Goal: Unclear: Browse casually

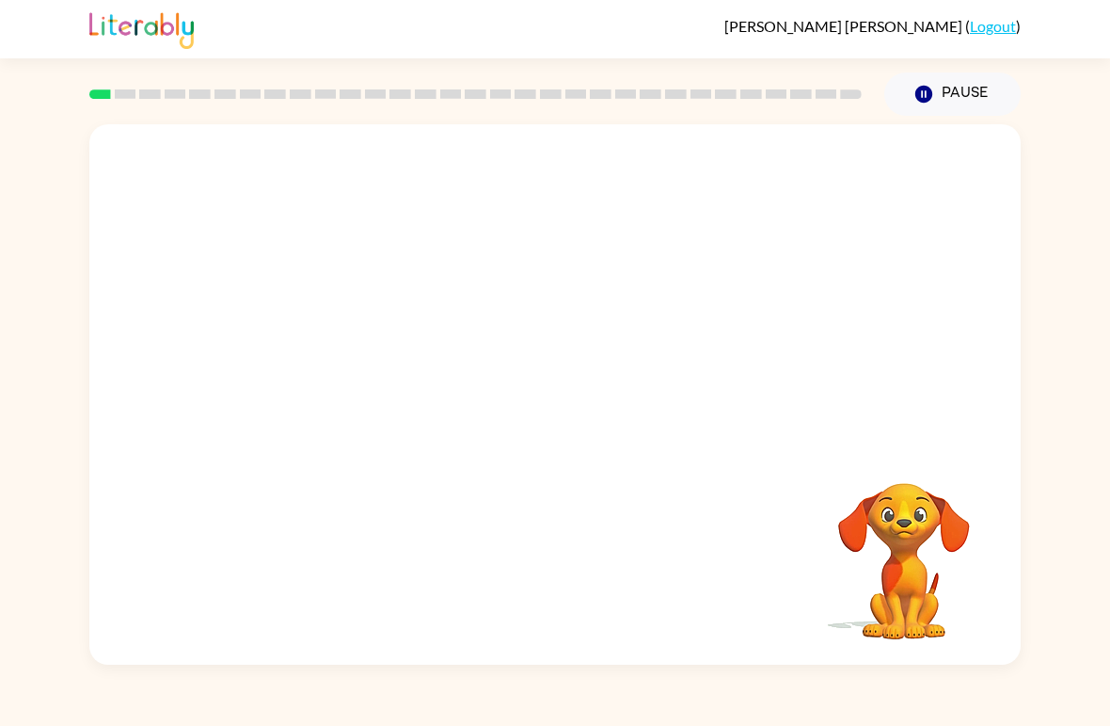
click at [1079, 326] on div "Your browser must support playing .mp4 files to use Literably. Please try using…" at bounding box center [555, 390] width 1110 height 549
click at [550, 393] on div at bounding box center [555, 404] width 120 height 69
click at [563, 423] on div at bounding box center [555, 404] width 120 height 69
click at [559, 389] on div at bounding box center [555, 404] width 120 height 69
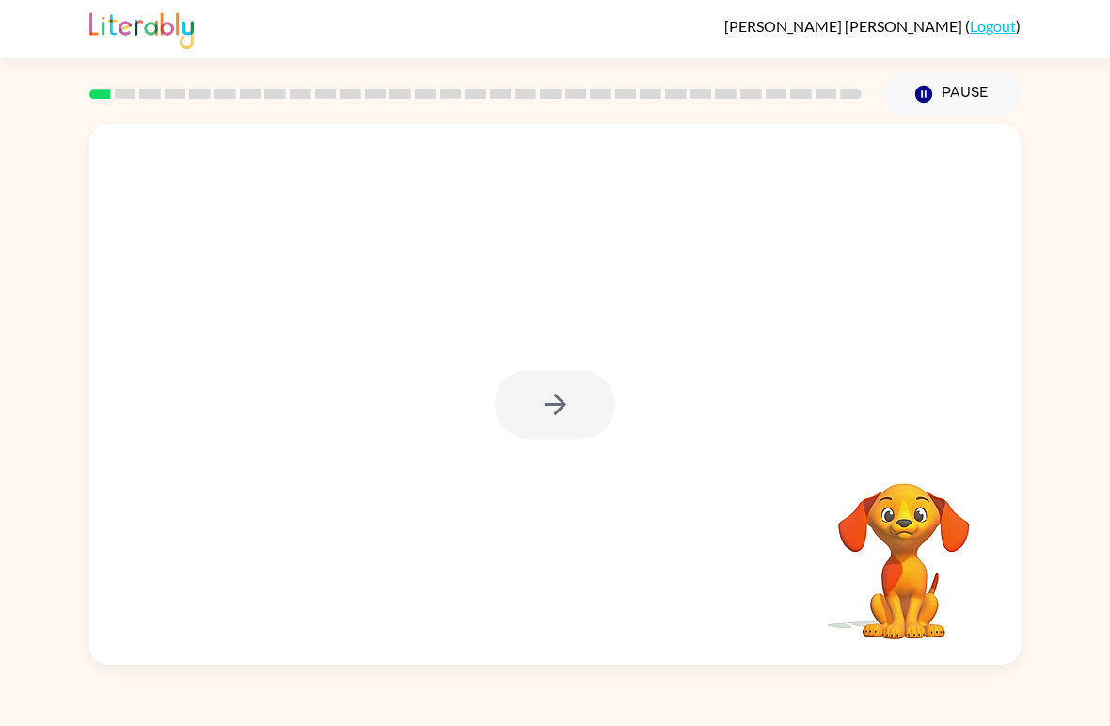
click at [534, 387] on div at bounding box center [555, 404] width 120 height 69
click at [574, 365] on div at bounding box center [555, 394] width 932 height 540
click at [559, 387] on button "button" at bounding box center [555, 404] width 120 height 69
click at [558, 386] on div at bounding box center [555, 404] width 120 height 69
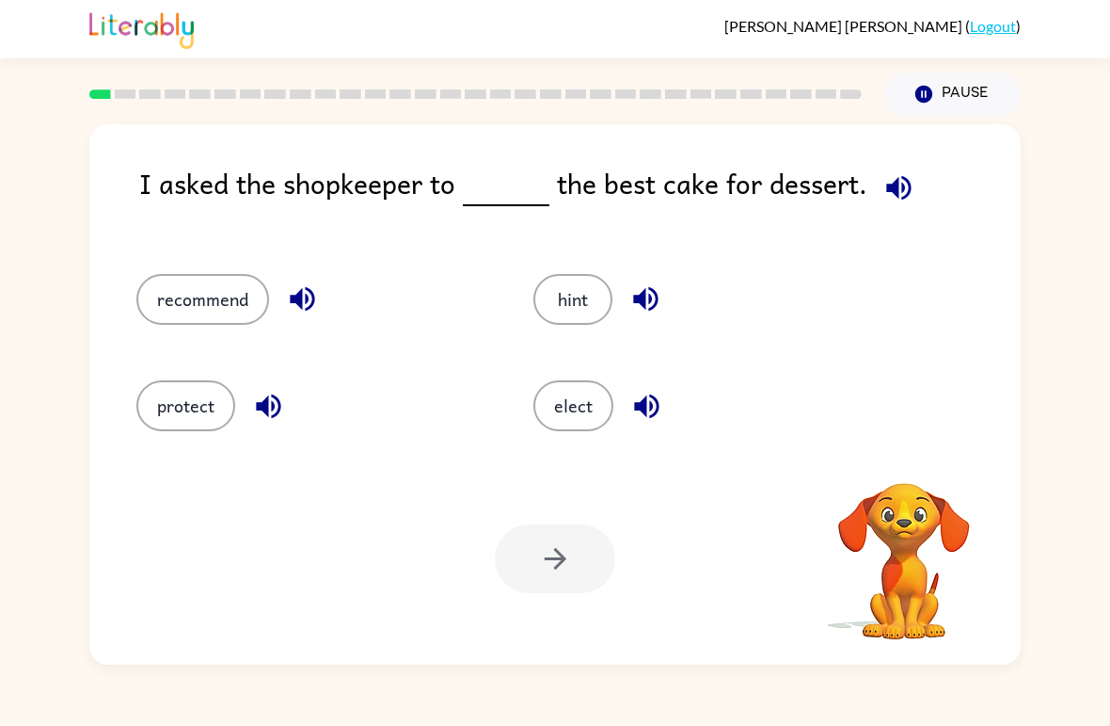
click at [562, 416] on button "elect" at bounding box center [574, 405] width 80 height 51
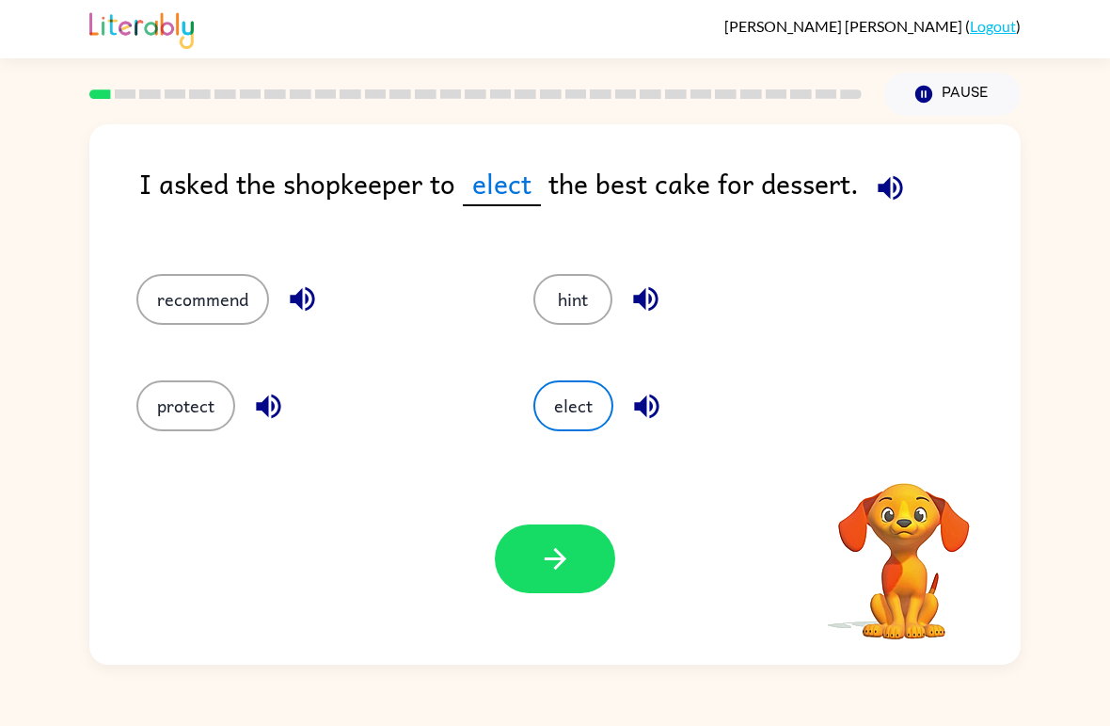
click at [889, 187] on icon "button" at bounding box center [890, 187] width 33 height 33
click at [913, 459] on icon "button" at bounding box center [903, 457] width 27 height 27
click at [913, 470] on icon "button" at bounding box center [904, 457] width 33 height 33
click at [886, 189] on icon "button" at bounding box center [890, 187] width 24 height 24
click at [888, 178] on icon "button" at bounding box center [890, 187] width 33 height 33
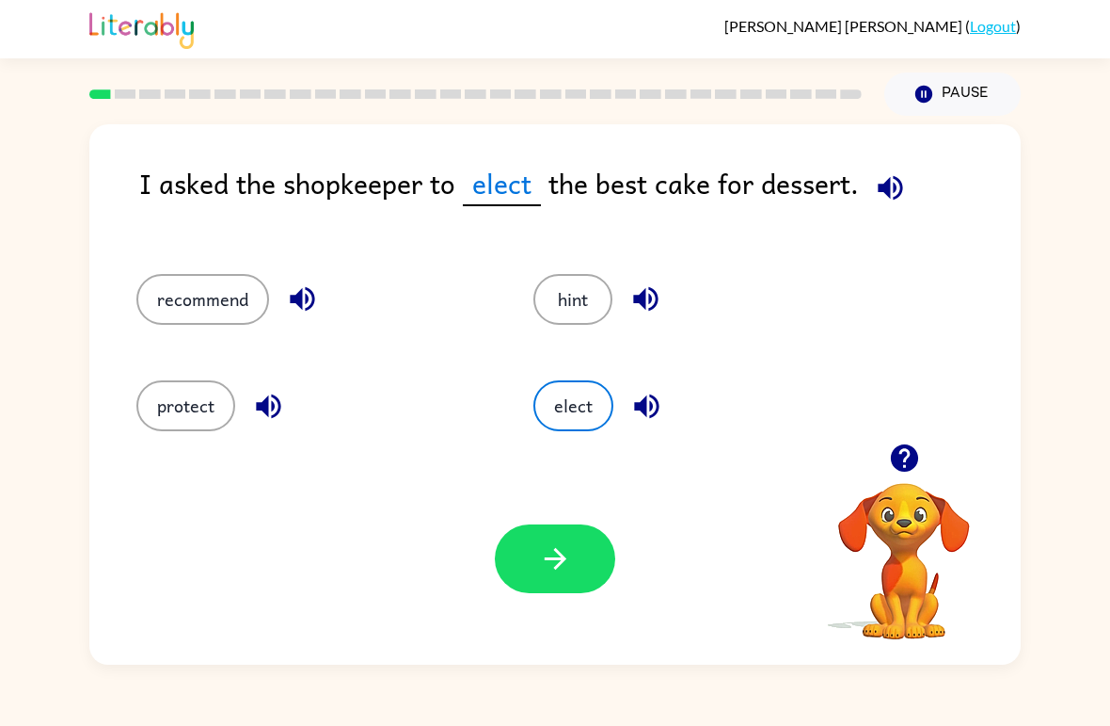
click at [211, 302] on button "recommend" at bounding box center [202, 299] width 133 height 51
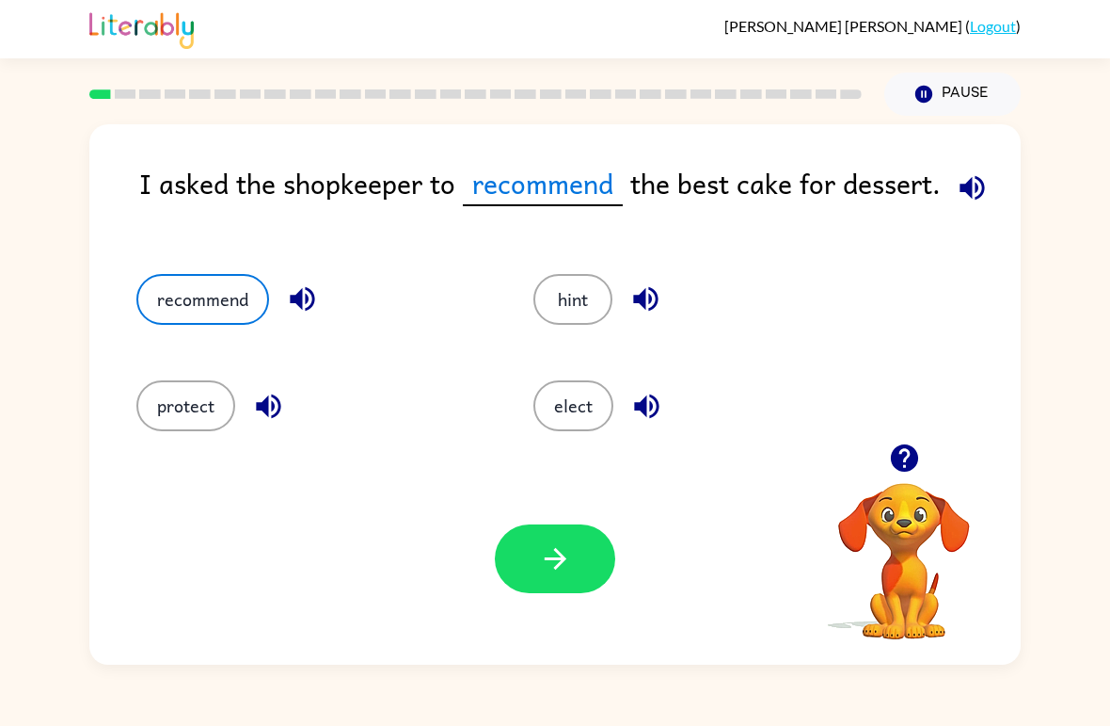
click at [566, 566] on icon "button" at bounding box center [555, 558] width 33 height 33
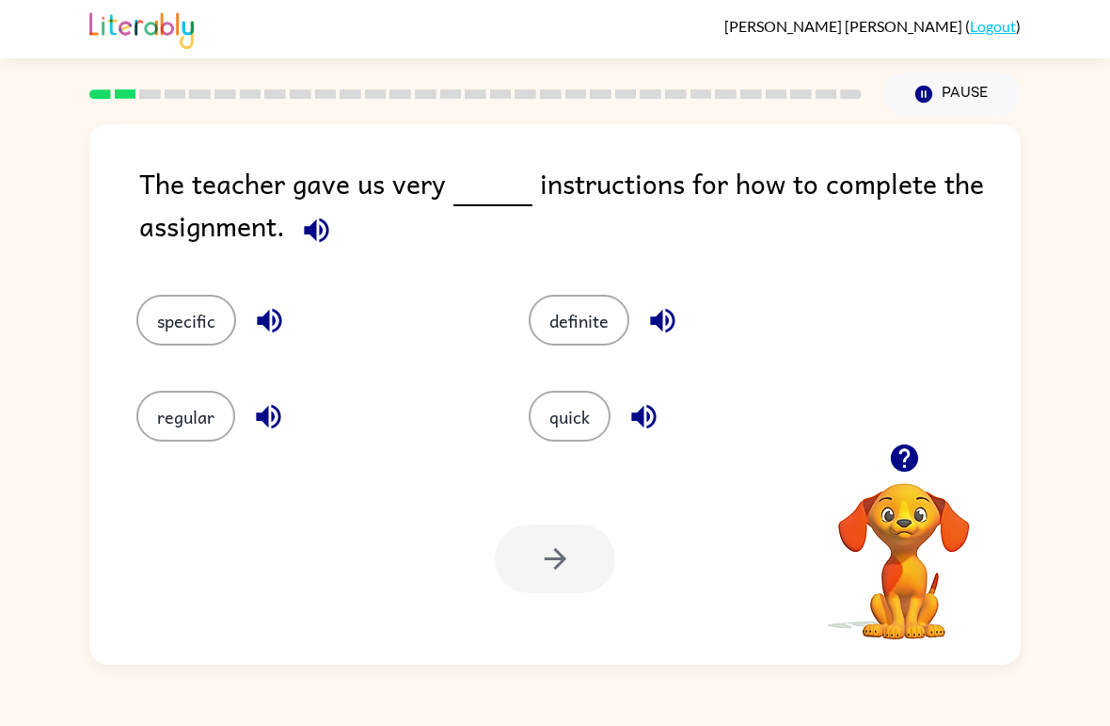
click at [295, 235] on button "button" at bounding box center [317, 230] width 48 height 48
click at [190, 418] on button "regular" at bounding box center [185, 416] width 99 height 51
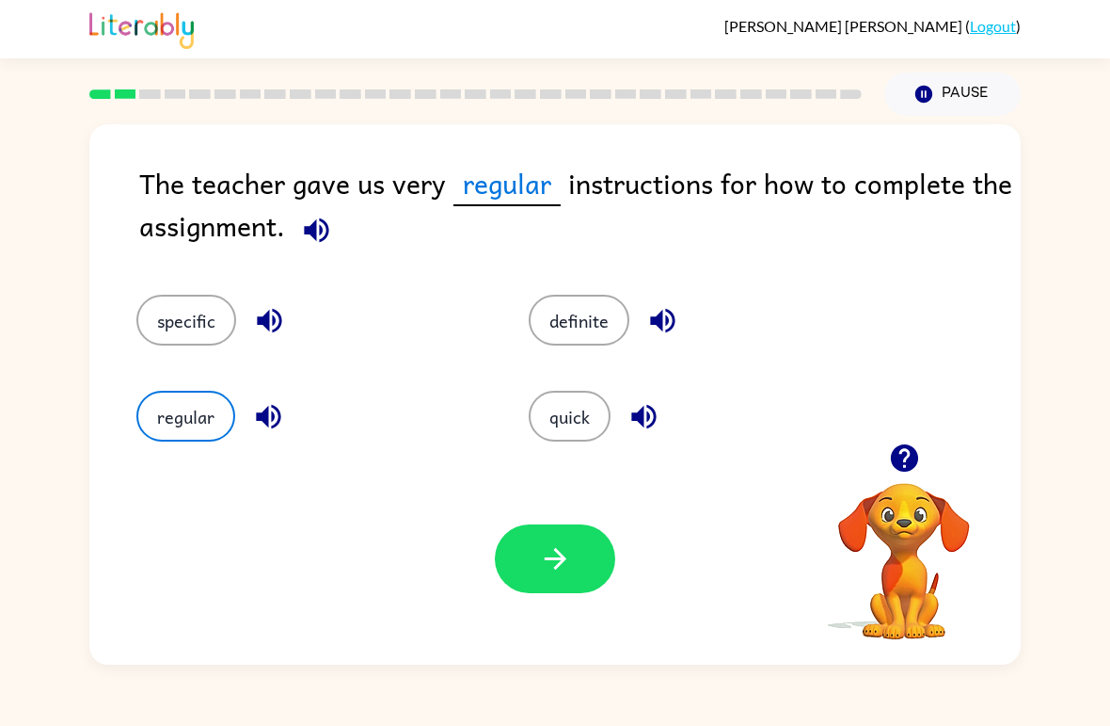
click at [183, 326] on button "specific" at bounding box center [186, 320] width 100 height 51
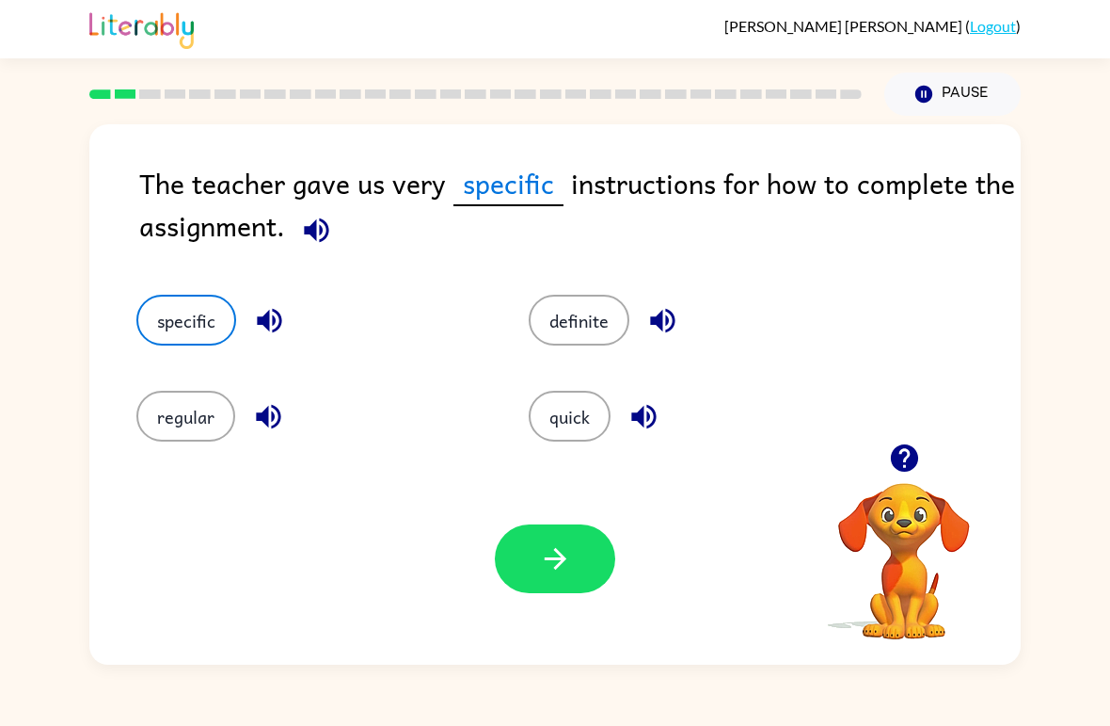
click at [526, 549] on button "button" at bounding box center [555, 558] width 120 height 69
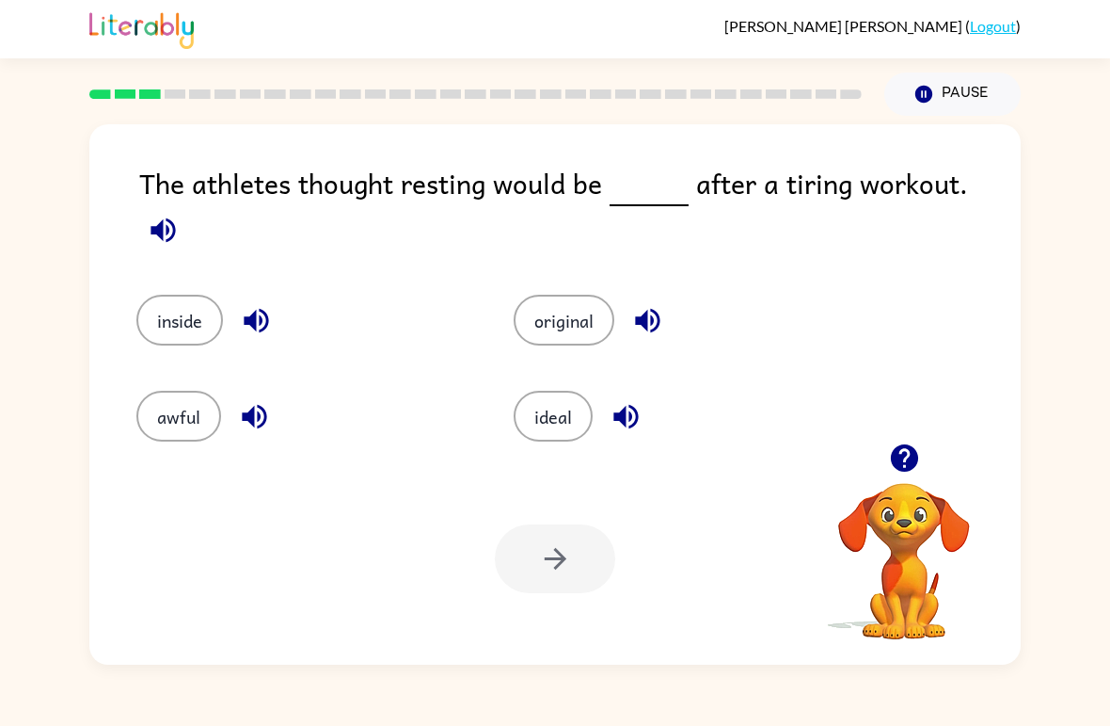
click at [175, 217] on icon "button" at bounding box center [163, 229] width 24 height 24
click at [243, 402] on icon "button" at bounding box center [254, 416] width 33 height 33
click at [168, 422] on button "awful" at bounding box center [178, 416] width 85 height 51
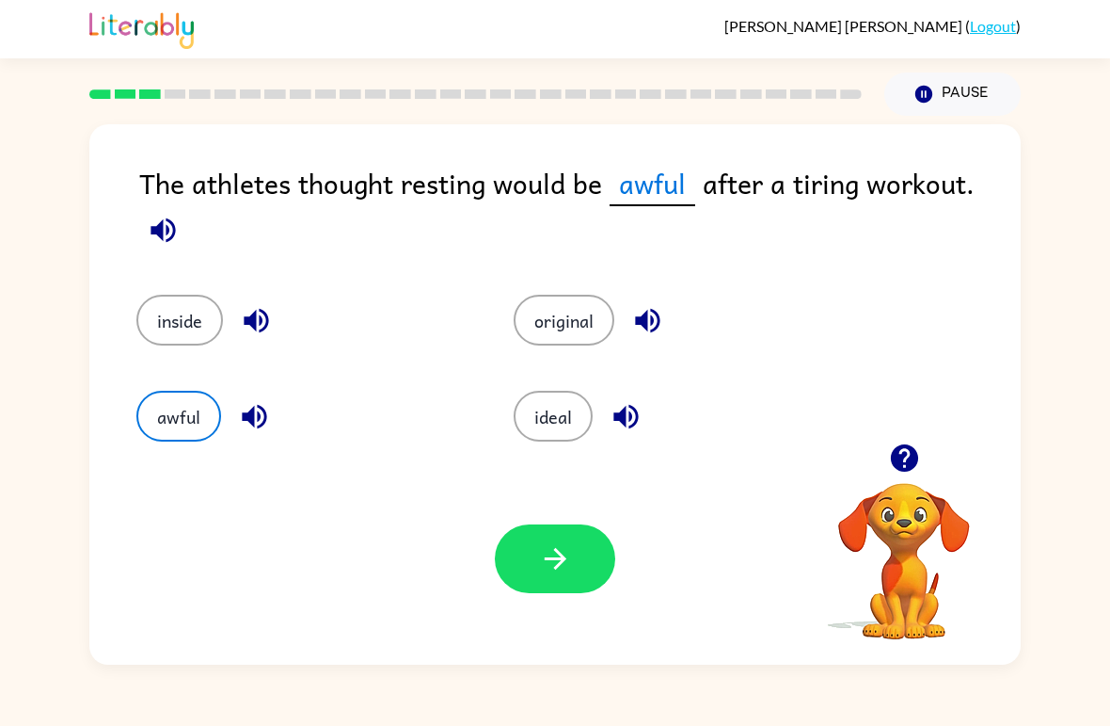
click at [535, 567] on button "button" at bounding box center [555, 558] width 120 height 69
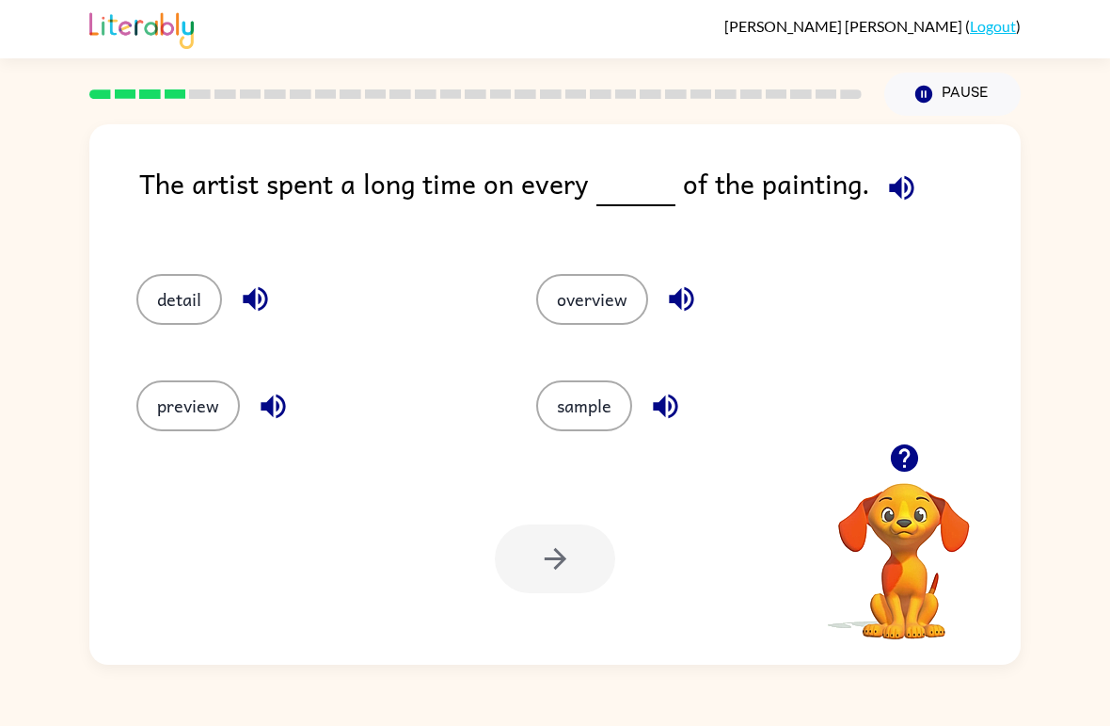
click at [902, 190] on icon "button" at bounding box center [902, 187] width 33 height 33
click at [913, 188] on button "button" at bounding box center [902, 188] width 48 height 48
click at [182, 298] on button "detail" at bounding box center [179, 299] width 86 height 51
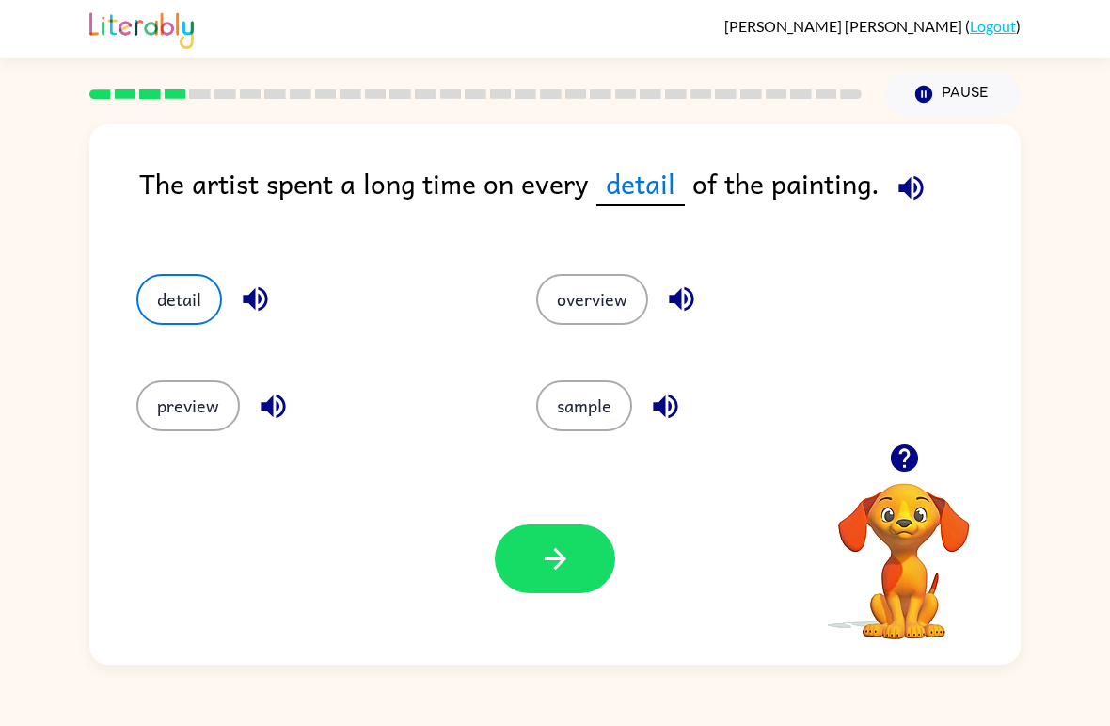
click at [561, 590] on button "button" at bounding box center [555, 558] width 120 height 69
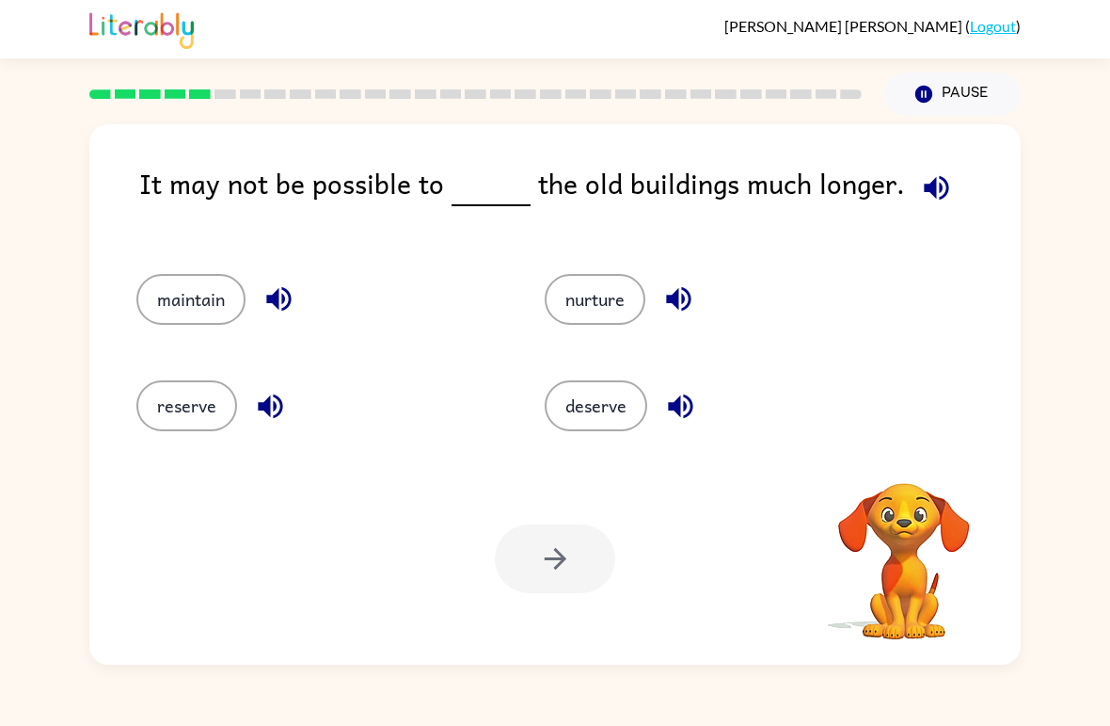
click at [930, 184] on icon "button" at bounding box center [936, 187] width 33 height 33
click at [570, 424] on button "deserve" at bounding box center [596, 405] width 103 height 51
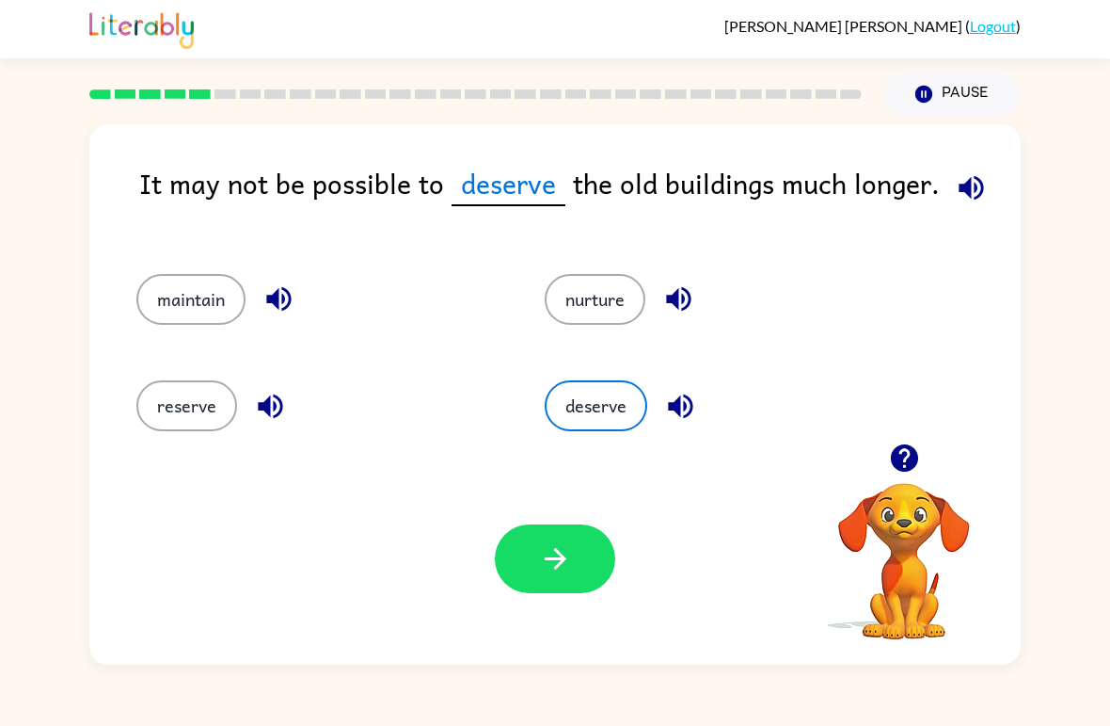
click at [555, 532] on button "button" at bounding box center [555, 558] width 120 height 69
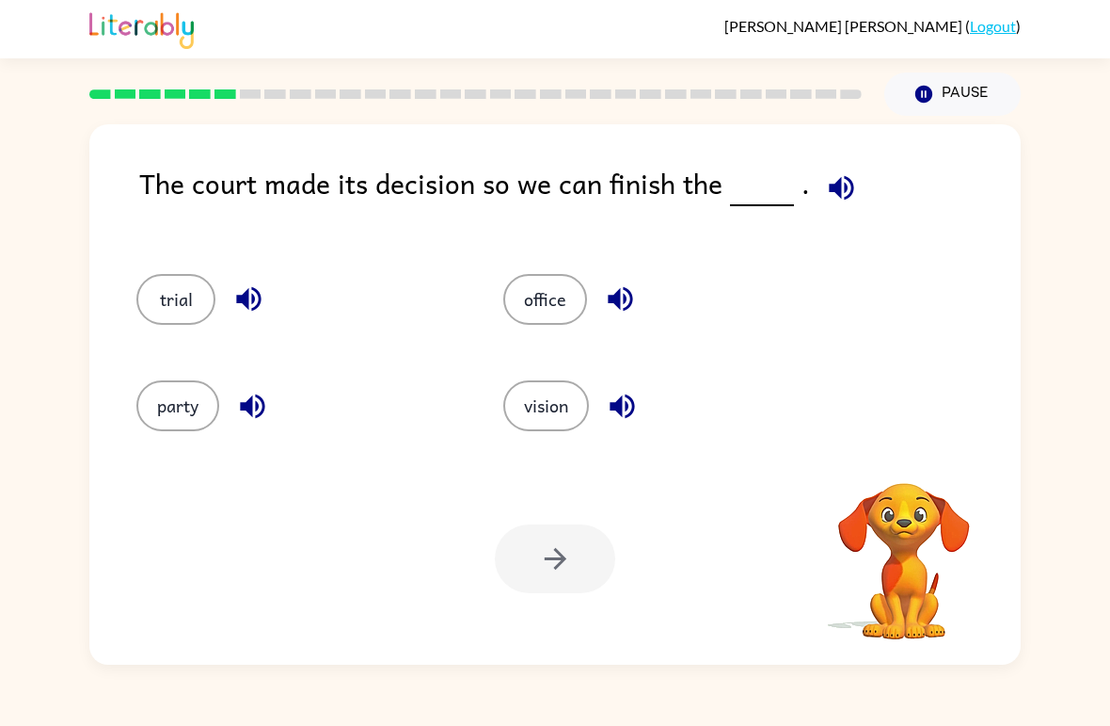
click at [1066, 25] on div "[PERSON_NAME] ( Logout )" at bounding box center [555, 29] width 1110 height 58
click at [558, 411] on button "vision" at bounding box center [546, 405] width 86 height 51
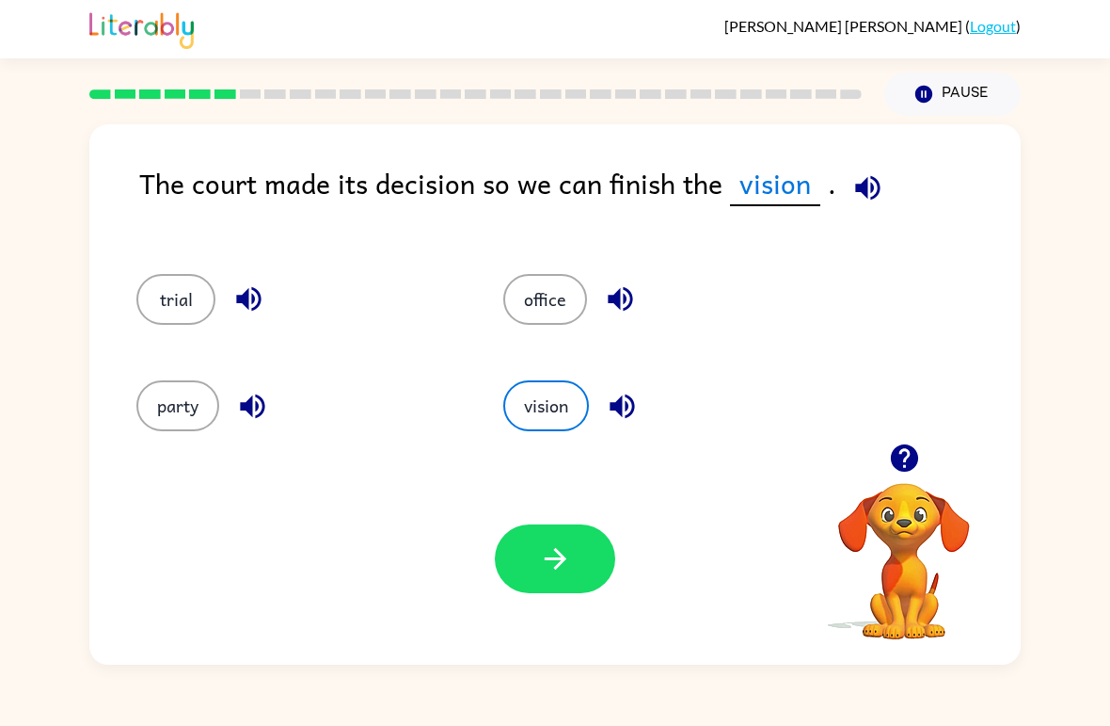
click at [215, 392] on button "party" at bounding box center [177, 405] width 83 height 51
click at [254, 400] on icon "button" at bounding box center [252, 406] width 33 height 33
click at [556, 530] on button "button" at bounding box center [555, 558] width 120 height 69
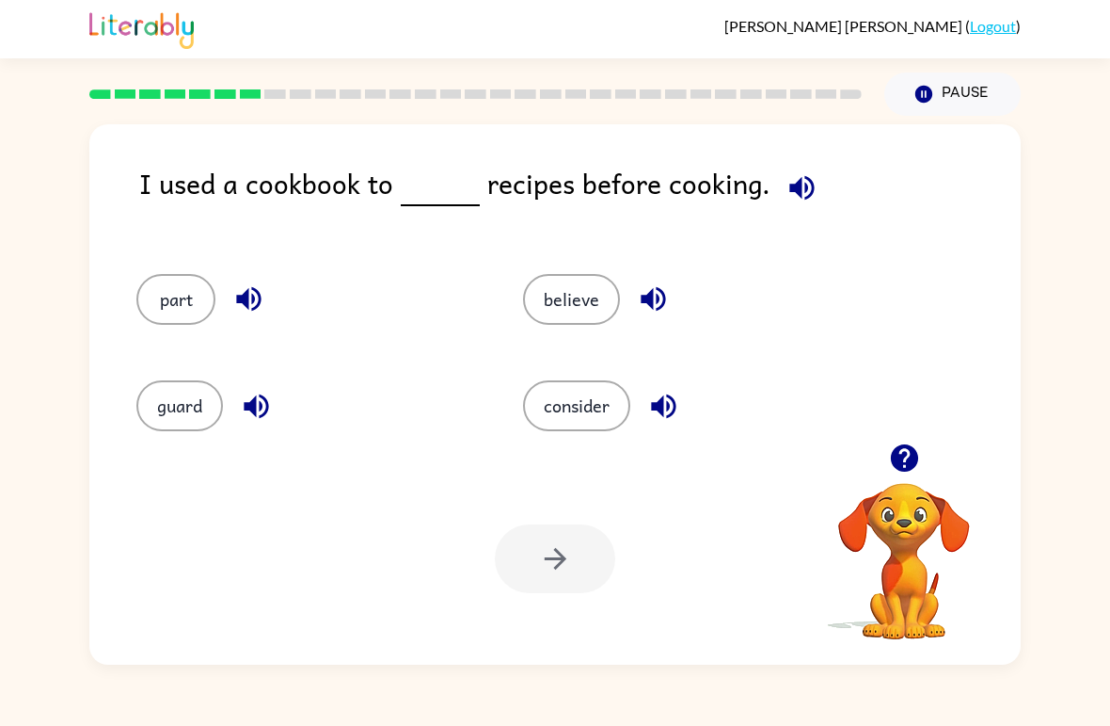
click at [176, 281] on button "part" at bounding box center [175, 299] width 79 height 51
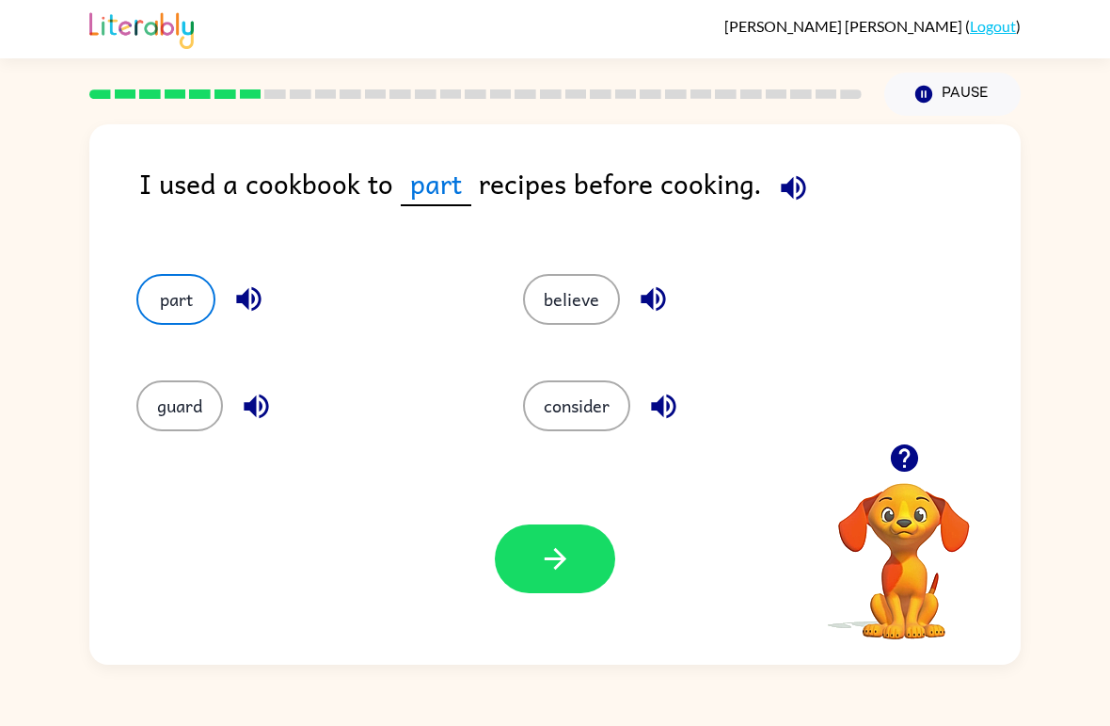
click at [557, 603] on div "Your browser must support playing .mp4 files to use Literably. Please try using…" at bounding box center [555, 559] width 932 height 212
click at [556, 603] on div "Your browser must support playing .mp4 files to use Literably. Please try using…" at bounding box center [555, 559] width 932 height 212
click at [576, 560] on button "button" at bounding box center [555, 558] width 120 height 69
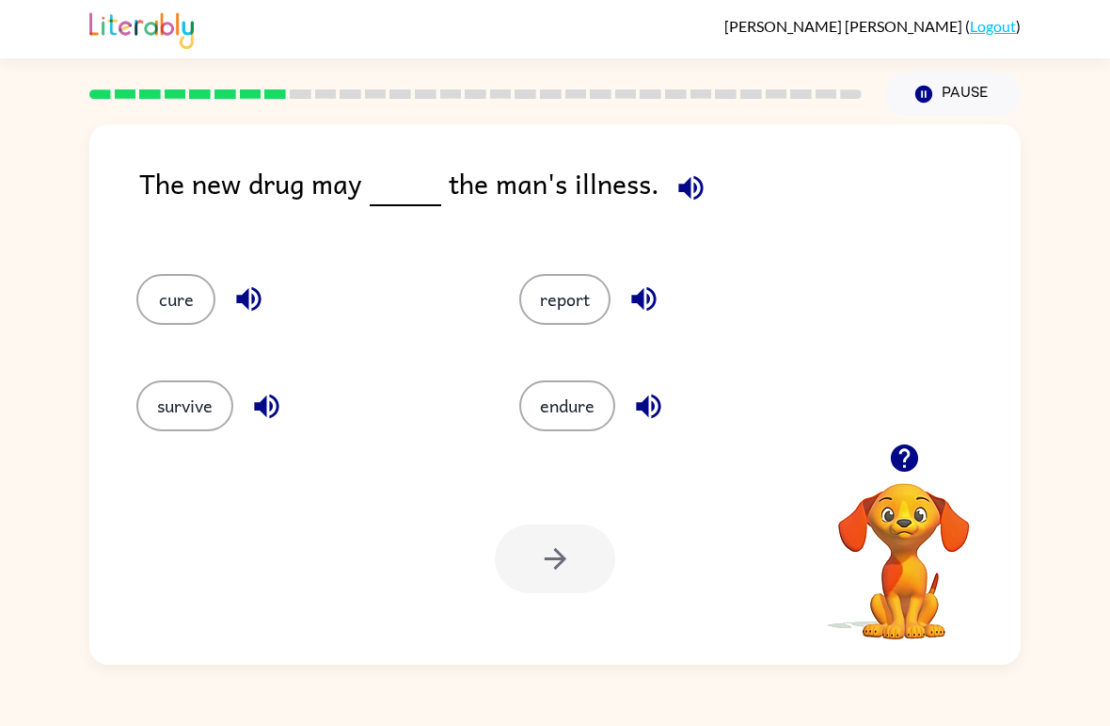
click at [551, 317] on button "report" at bounding box center [564, 299] width 91 height 51
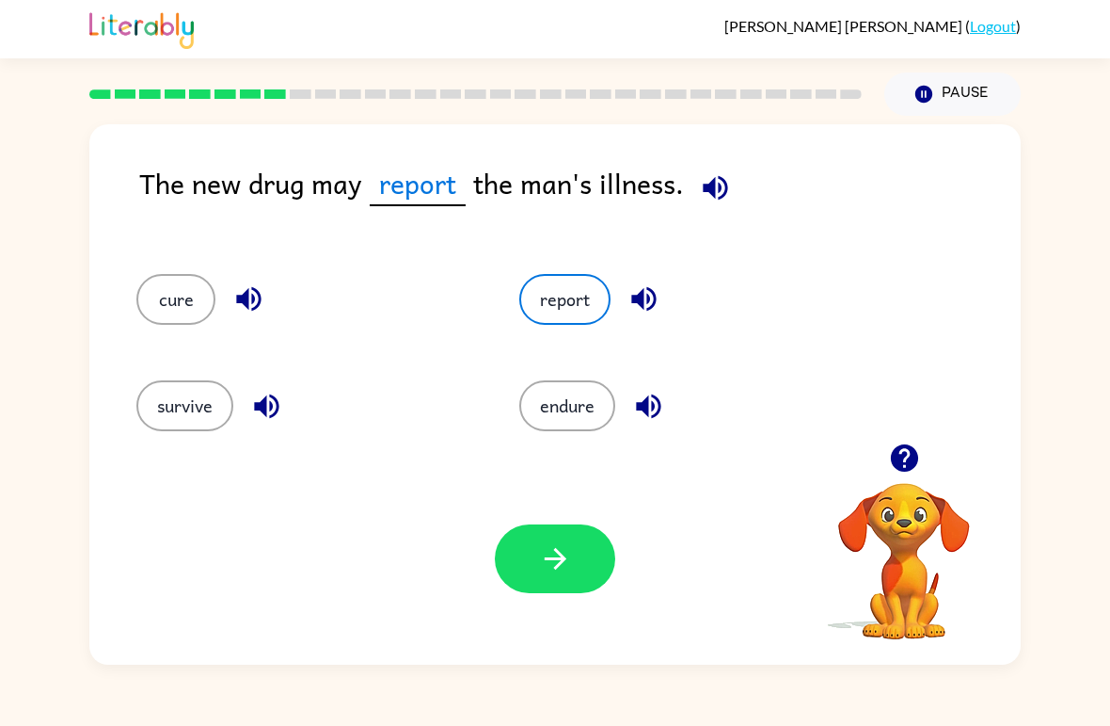
click at [150, 295] on button "cure" at bounding box center [175, 299] width 79 height 51
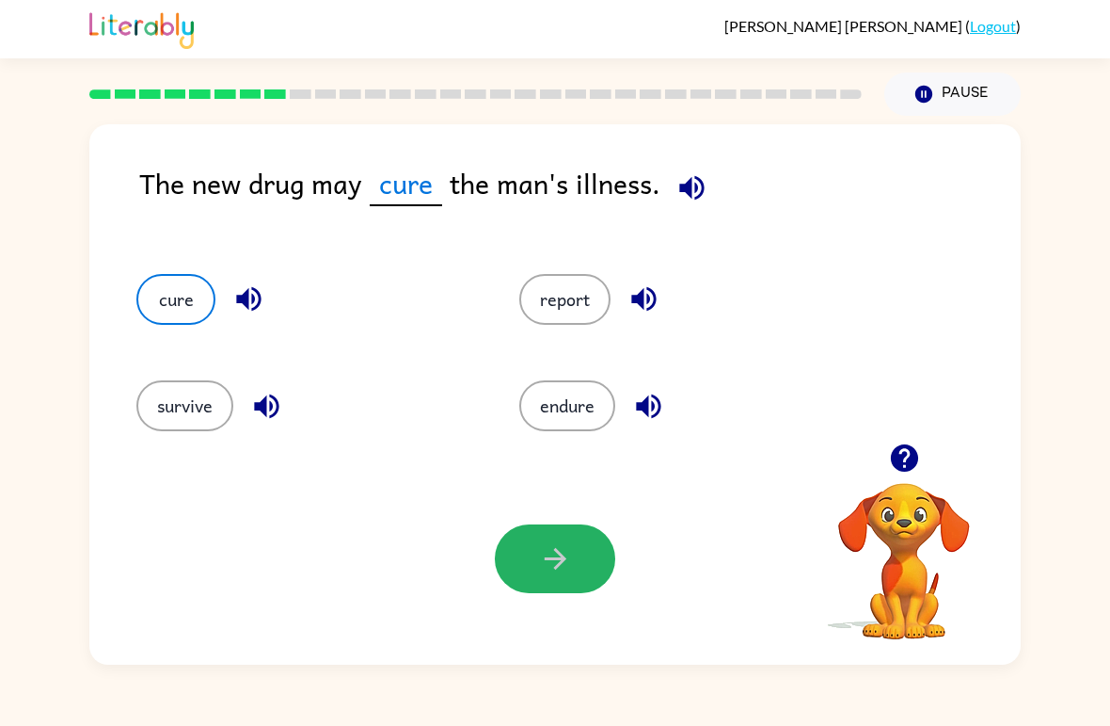
click at [556, 551] on icon "button" at bounding box center [555, 559] width 22 height 22
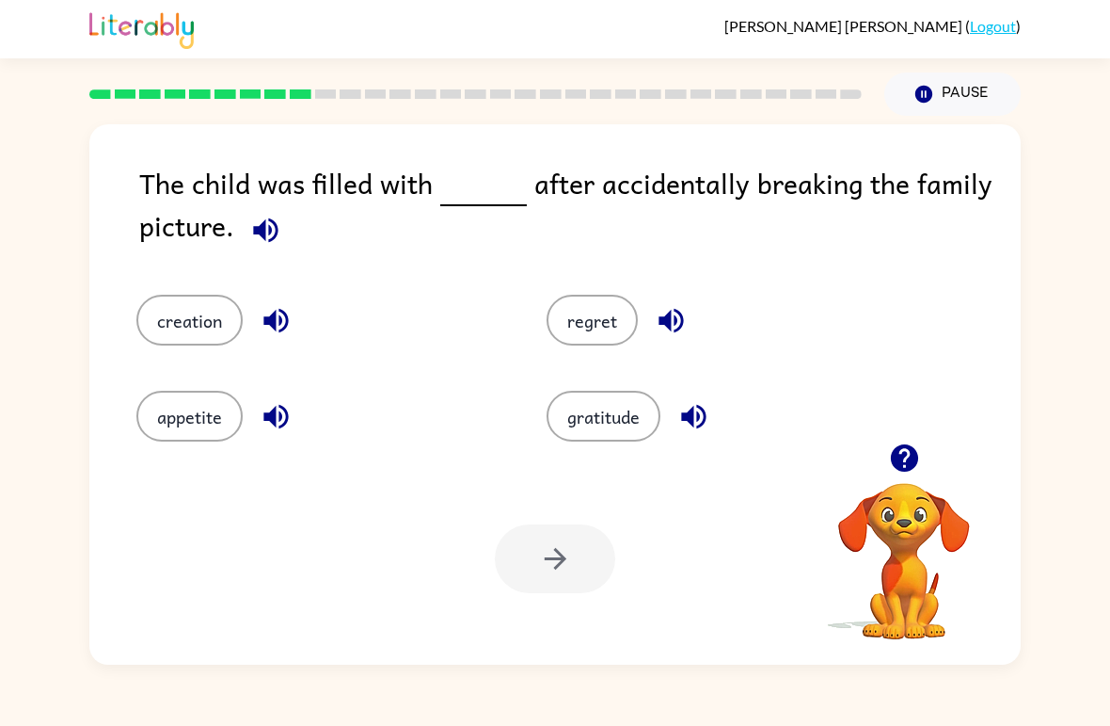
click at [577, 320] on button "regret" at bounding box center [592, 320] width 91 height 51
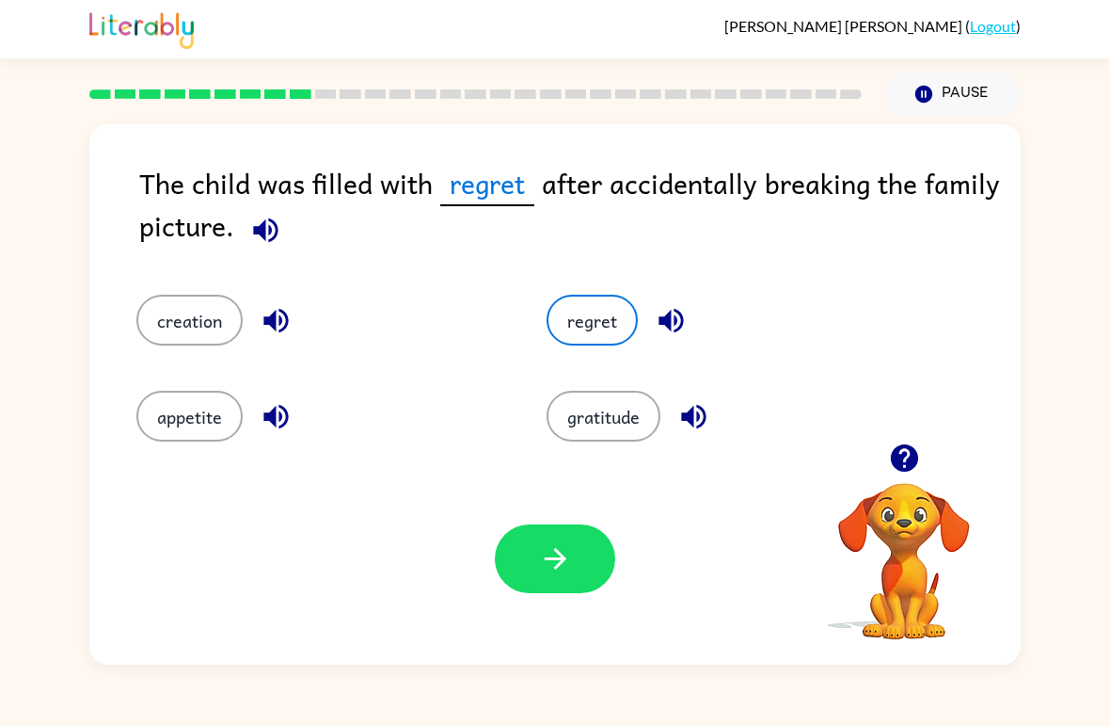
click at [564, 537] on button "button" at bounding box center [555, 558] width 120 height 69
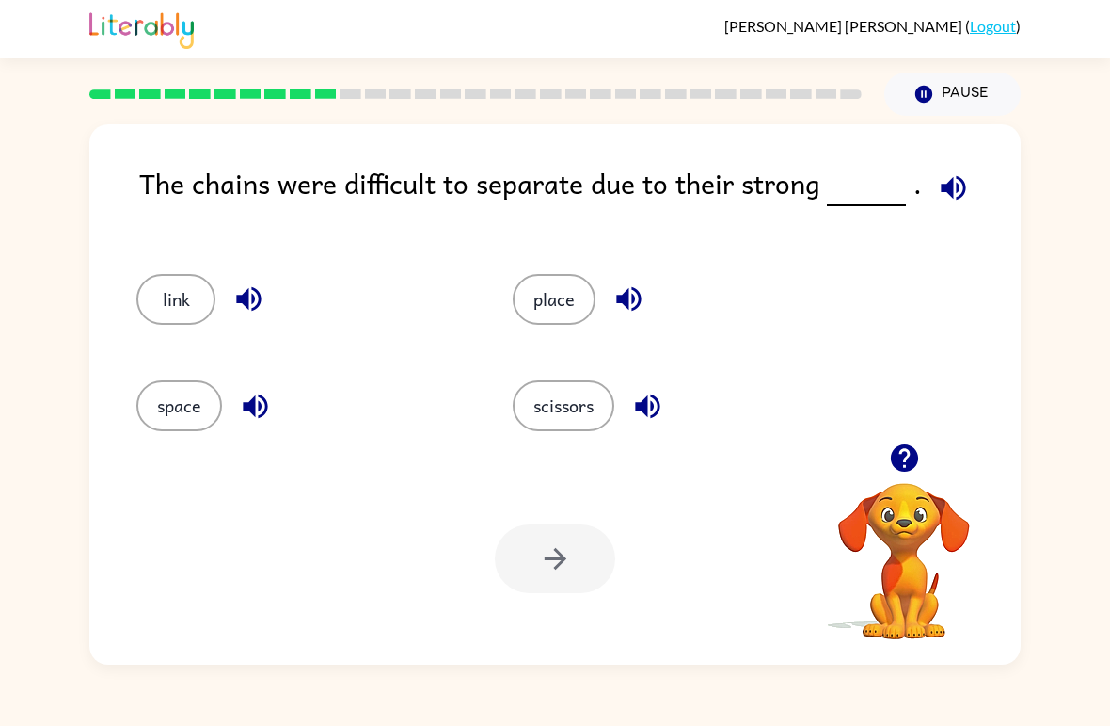
click at [163, 405] on button "space" at bounding box center [179, 405] width 86 height 51
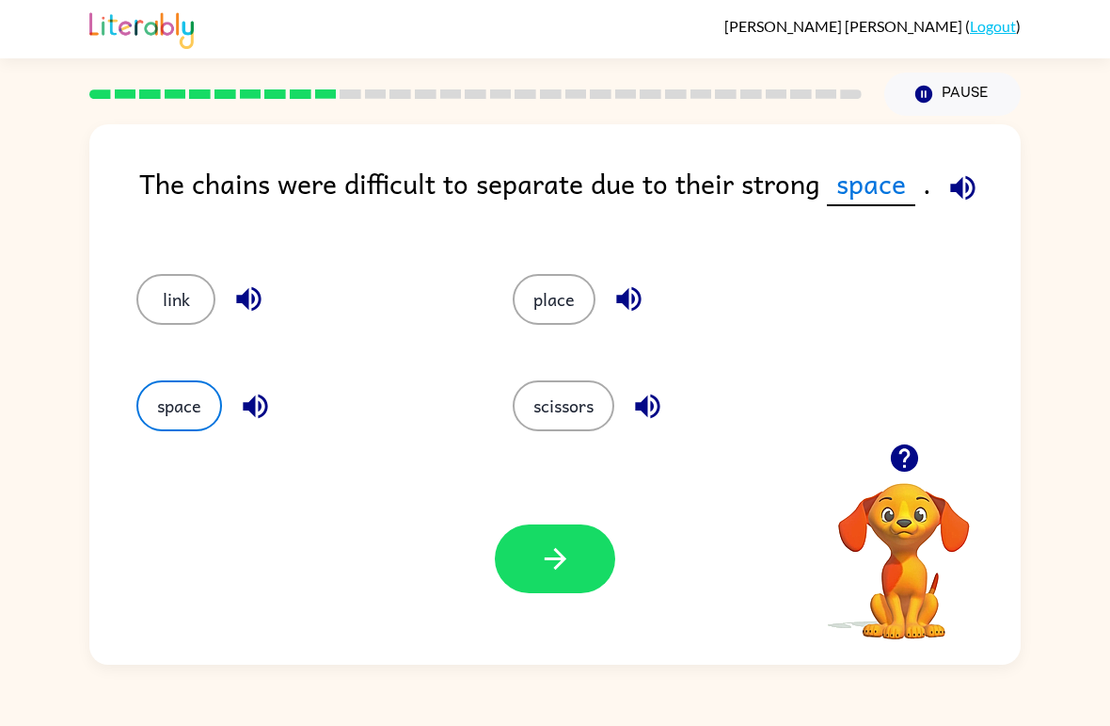
click at [583, 300] on button "place" at bounding box center [554, 299] width 83 height 51
click at [600, 584] on button "button" at bounding box center [555, 558] width 120 height 69
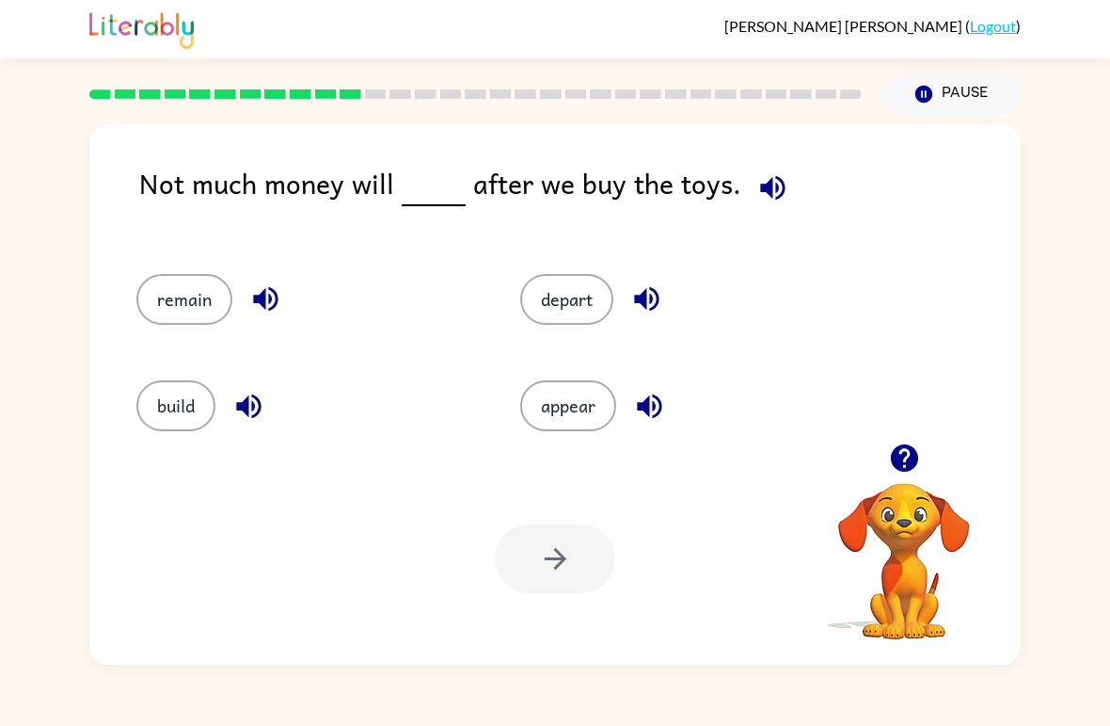
click at [580, 408] on button "appear" at bounding box center [568, 405] width 96 height 51
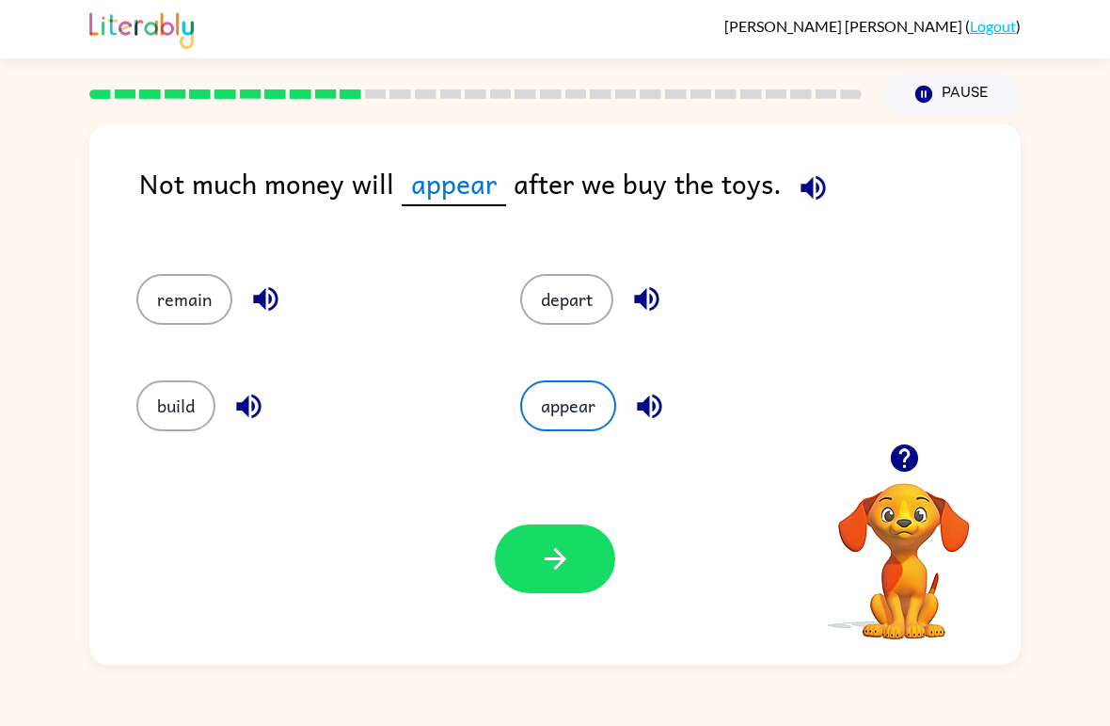
click at [559, 565] on icon "button" at bounding box center [555, 559] width 22 height 22
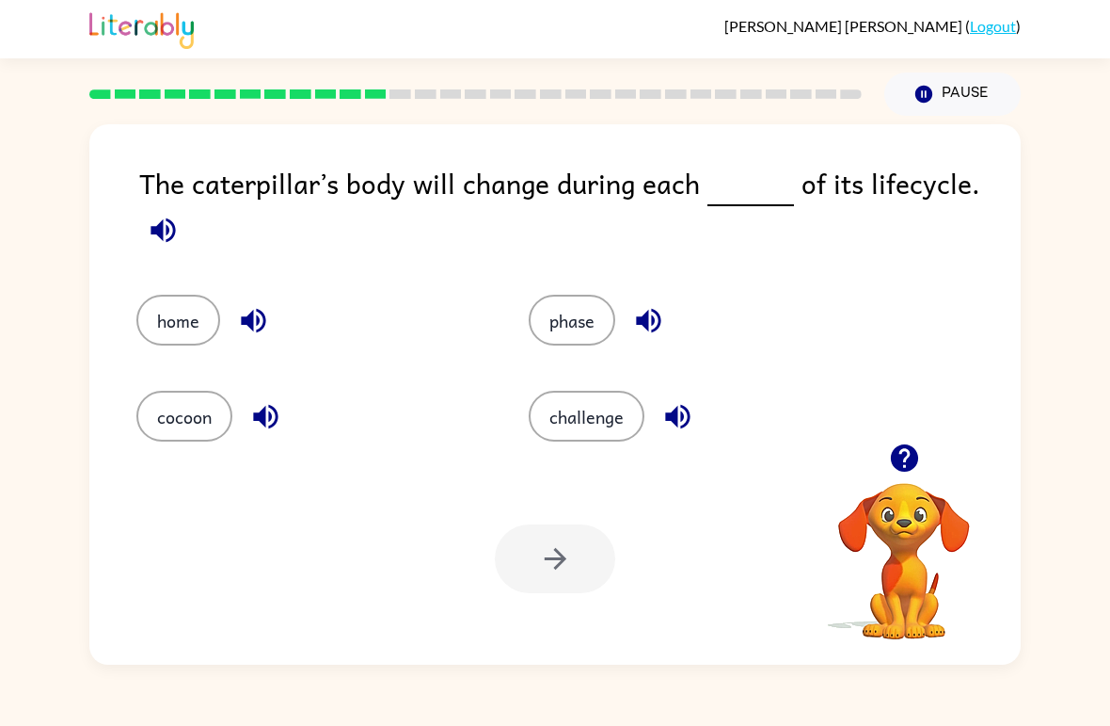
click at [552, 334] on button "phase" at bounding box center [572, 320] width 87 height 51
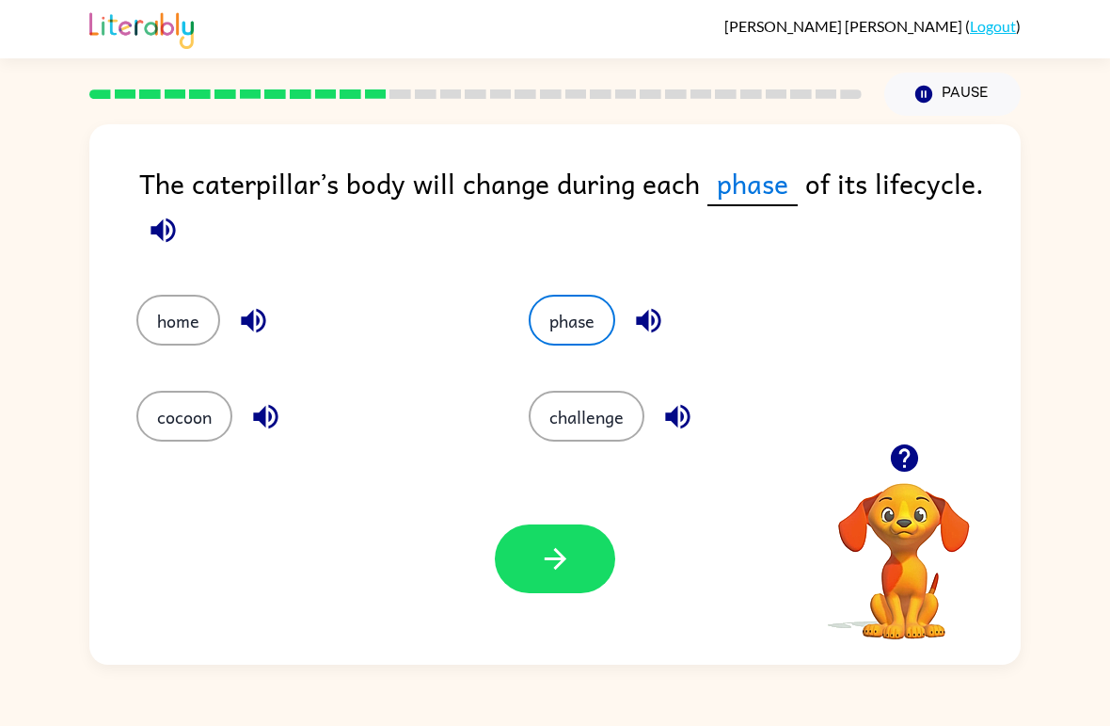
click at [581, 424] on button "challenge" at bounding box center [587, 416] width 116 height 51
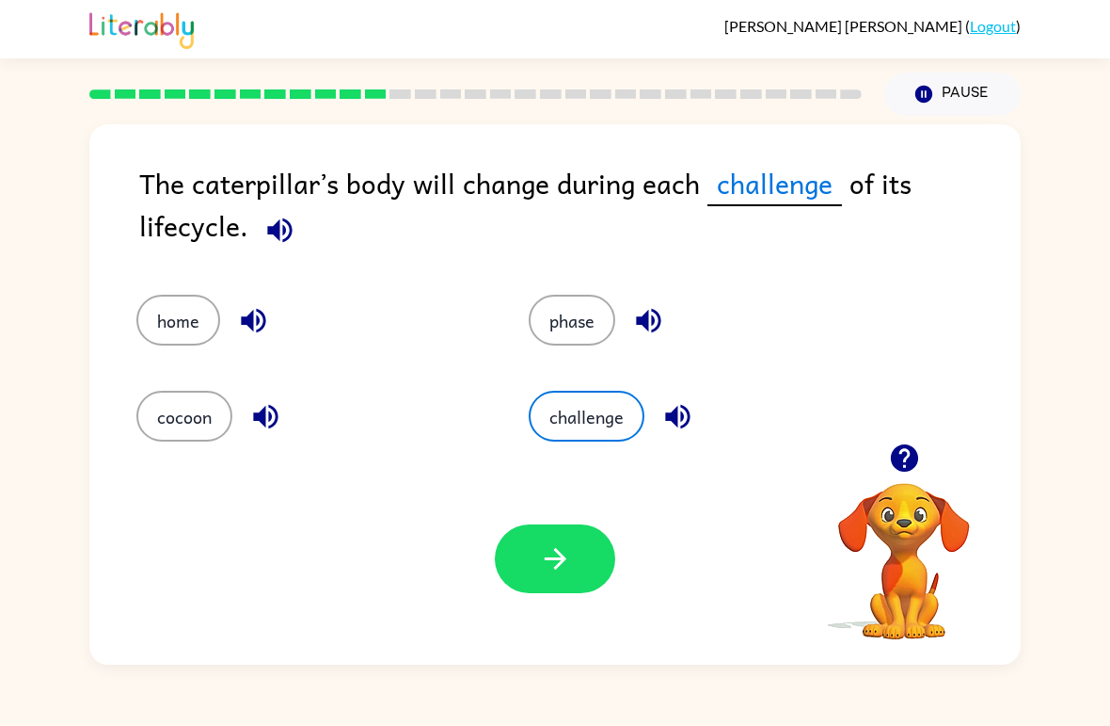
click at [551, 593] on button "button" at bounding box center [555, 558] width 120 height 69
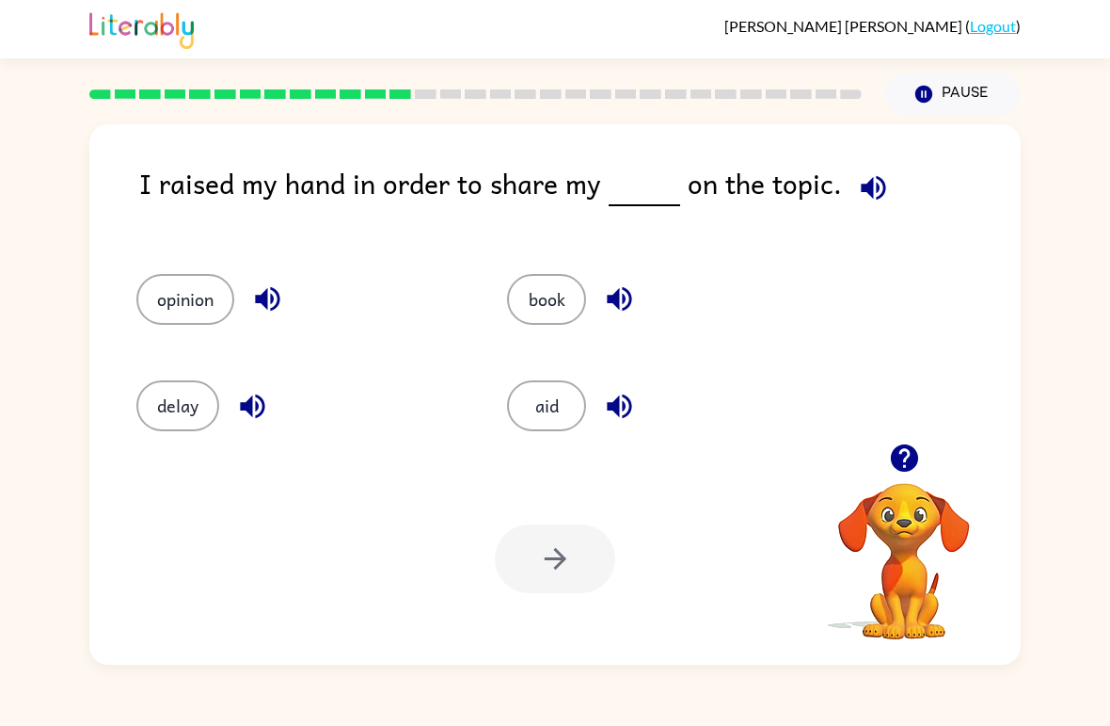
click at [190, 293] on button "opinion" at bounding box center [185, 299] width 98 height 51
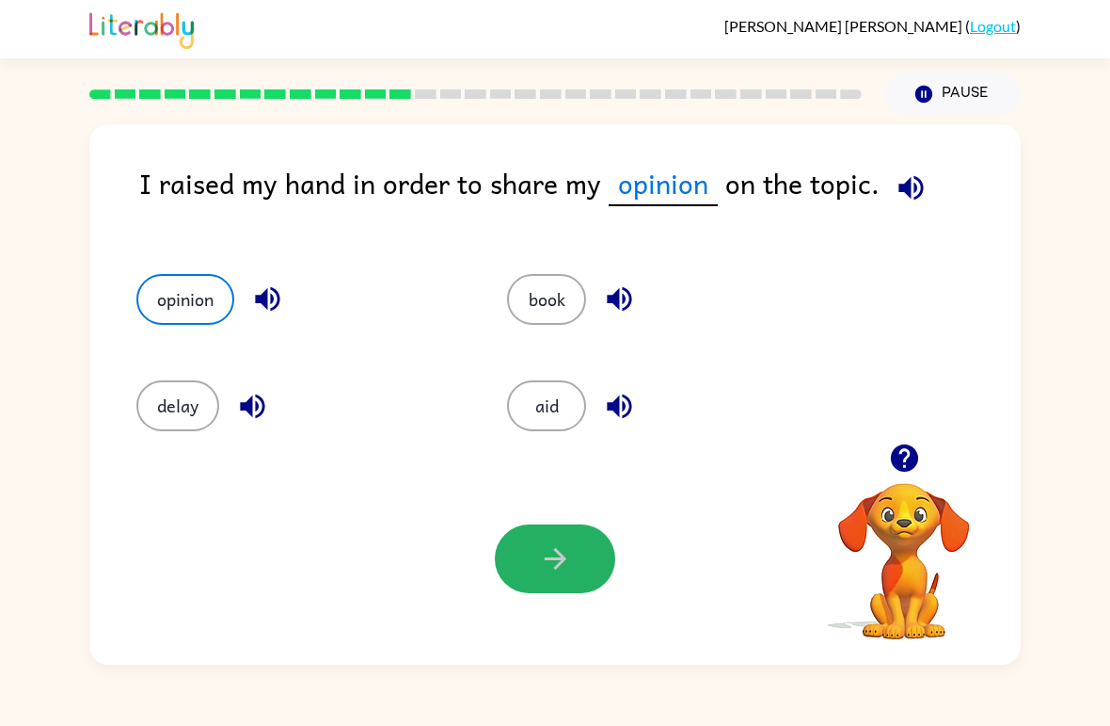
click at [540, 569] on icon "button" at bounding box center [555, 558] width 33 height 33
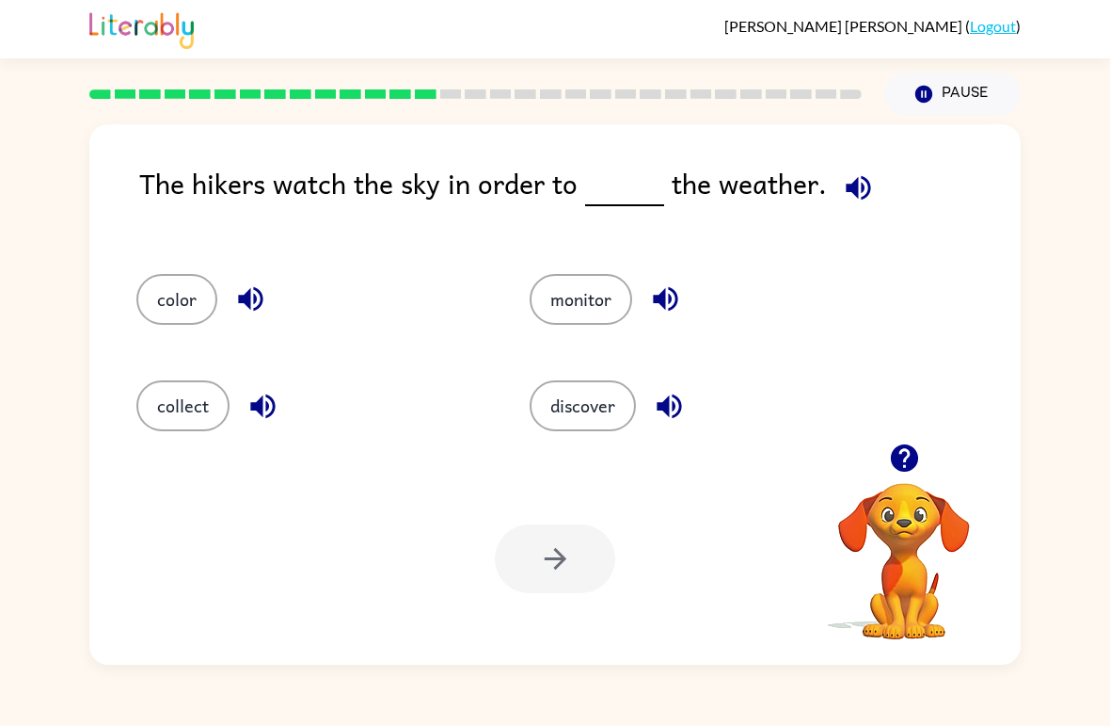
click at [188, 429] on button "collect" at bounding box center [182, 405] width 93 height 51
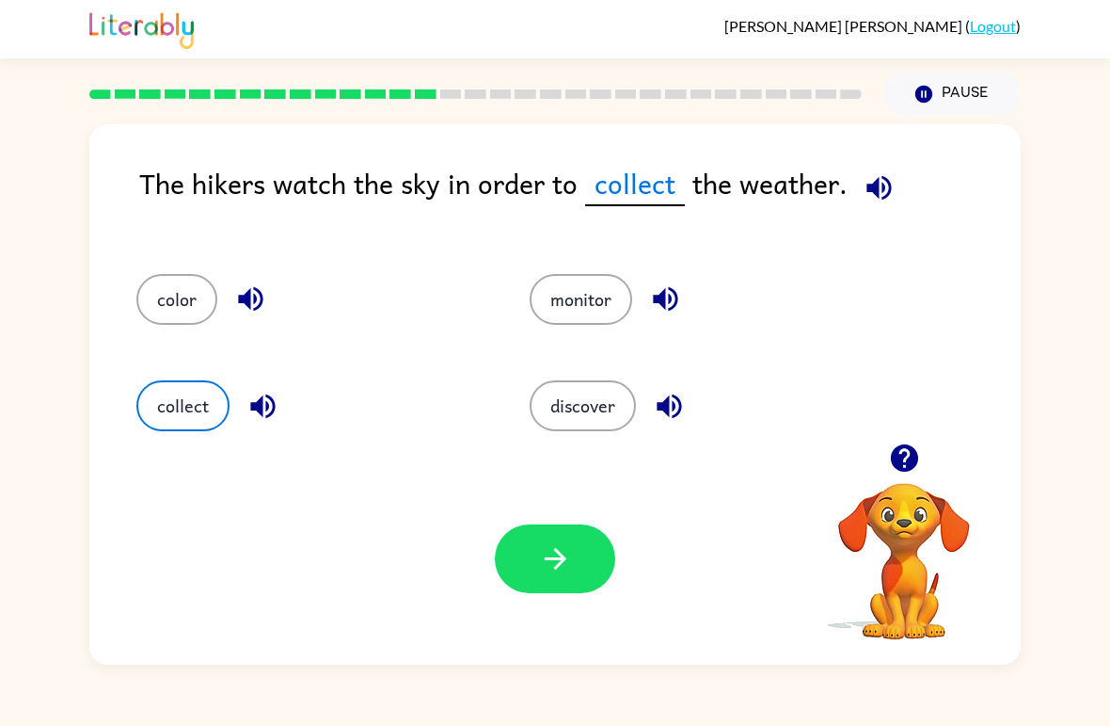
click at [173, 305] on button "color" at bounding box center [176, 299] width 81 height 51
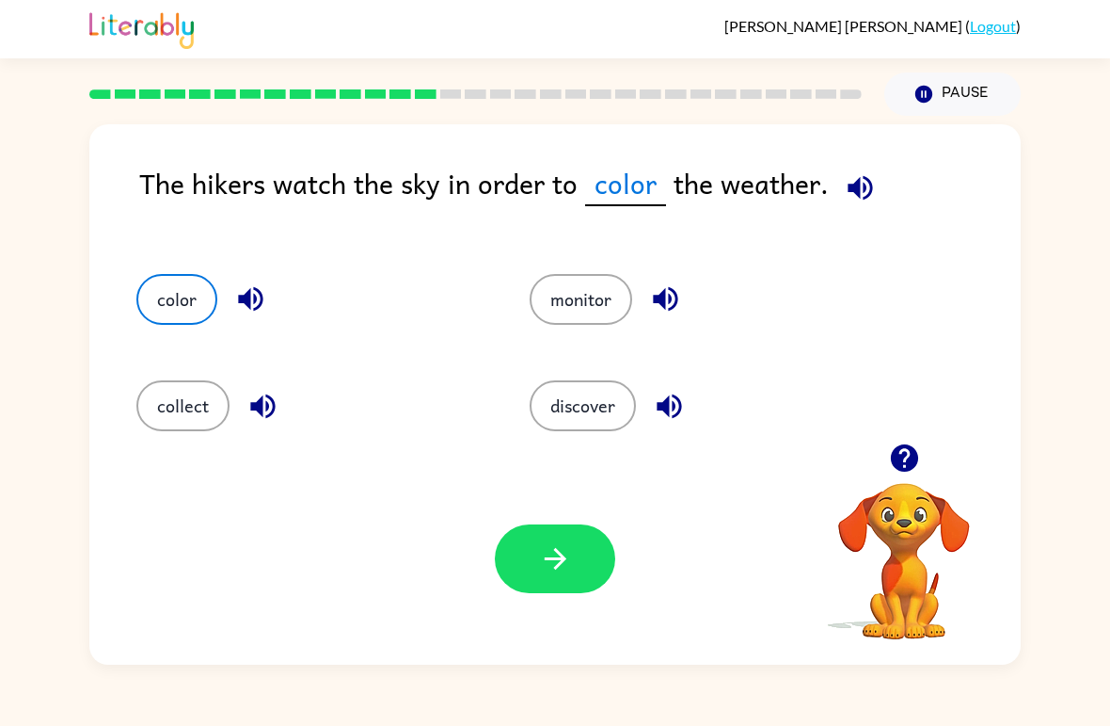
click at [571, 560] on icon "button" at bounding box center [555, 558] width 33 height 33
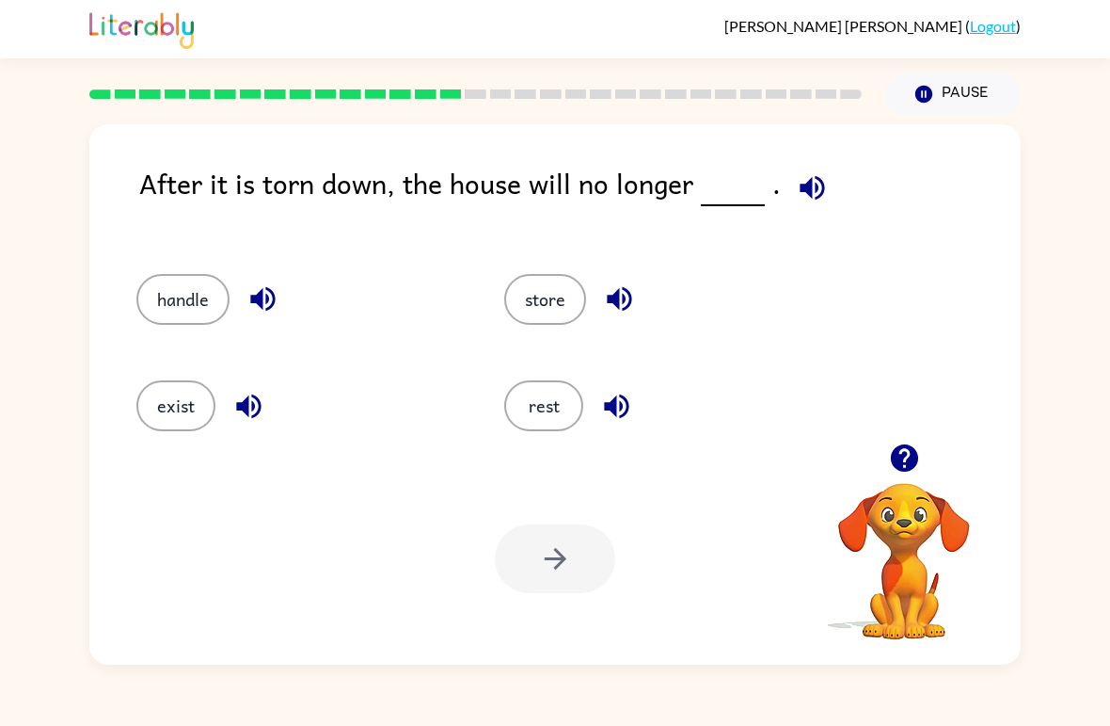
click at [561, 422] on button "rest" at bounding box center [543, 405] width 79 height 51
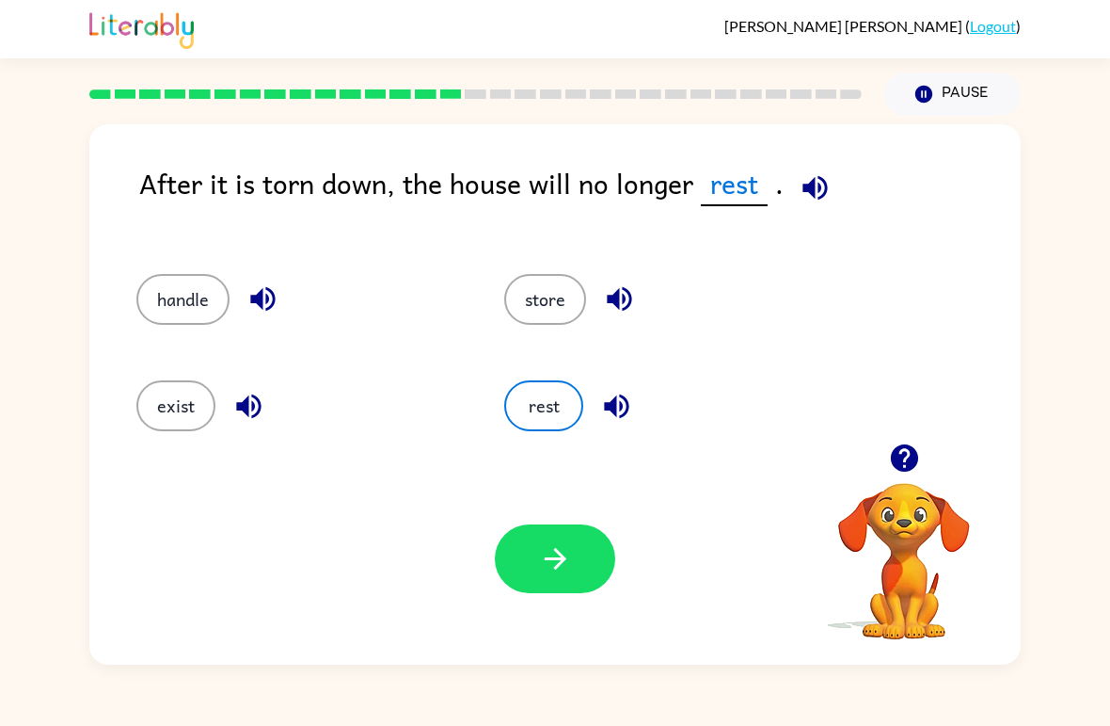
click at [193, 423] on button "exist" at bounding box center [175, 405] width 79 height 51
click at [568, 575] on icon "button" at bounding box center [555, 558] width 33 height 33
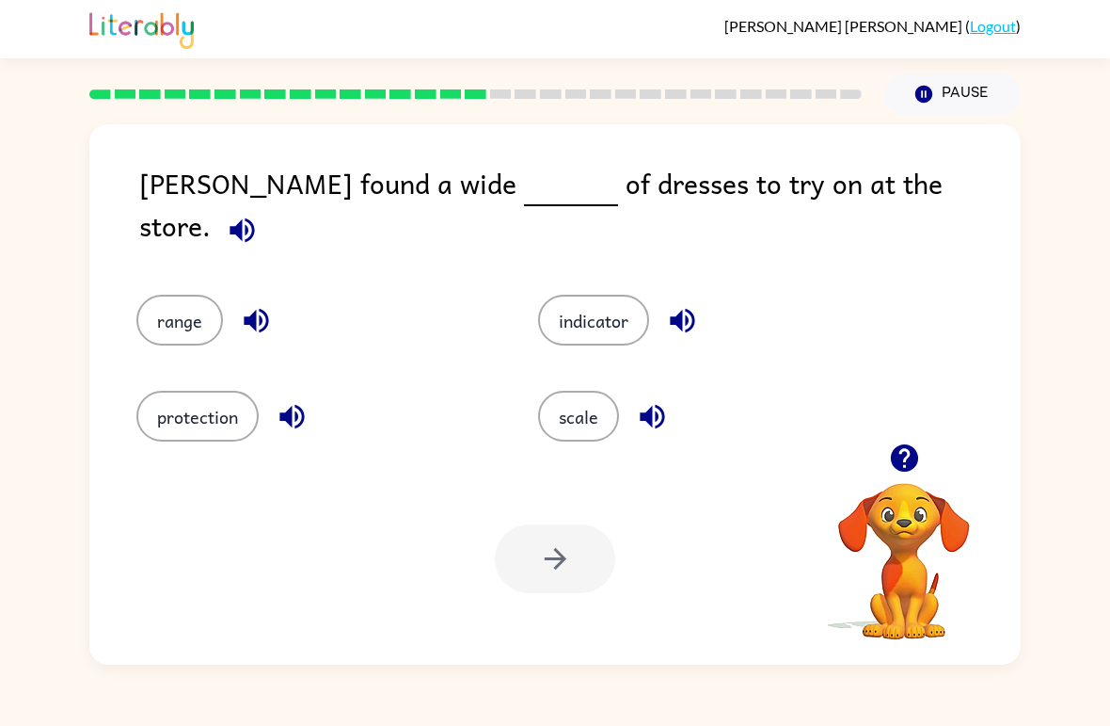
click at [169, 307] on button "range" at bounding box center [179, 320] width 87 height 51
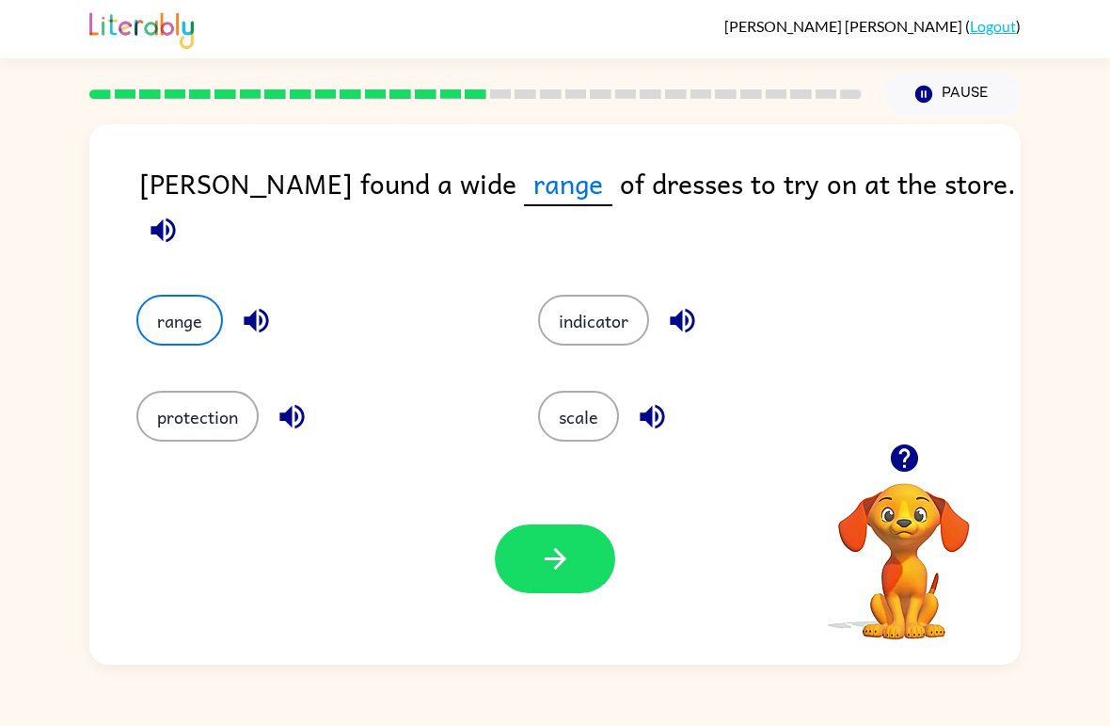
click at [583, 391] on button "scale" at bounding box center [578, 416] width 81 height 51
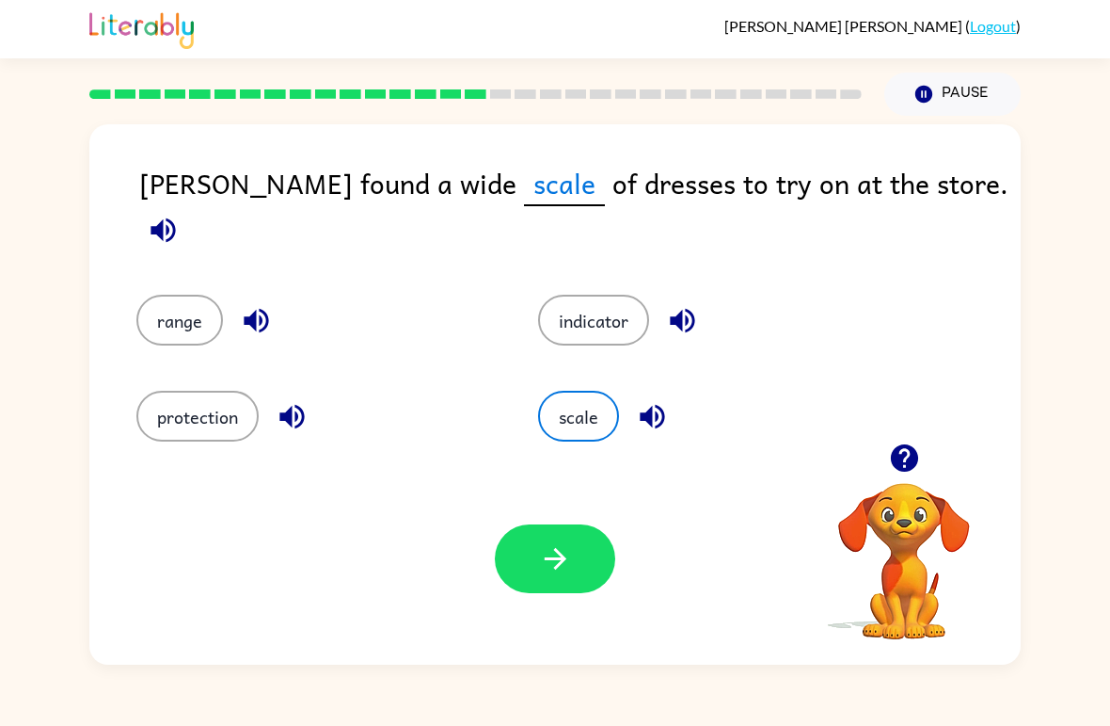
click at [154, 309] on button "range" at bounding box center [179, 320] width 87 height 51
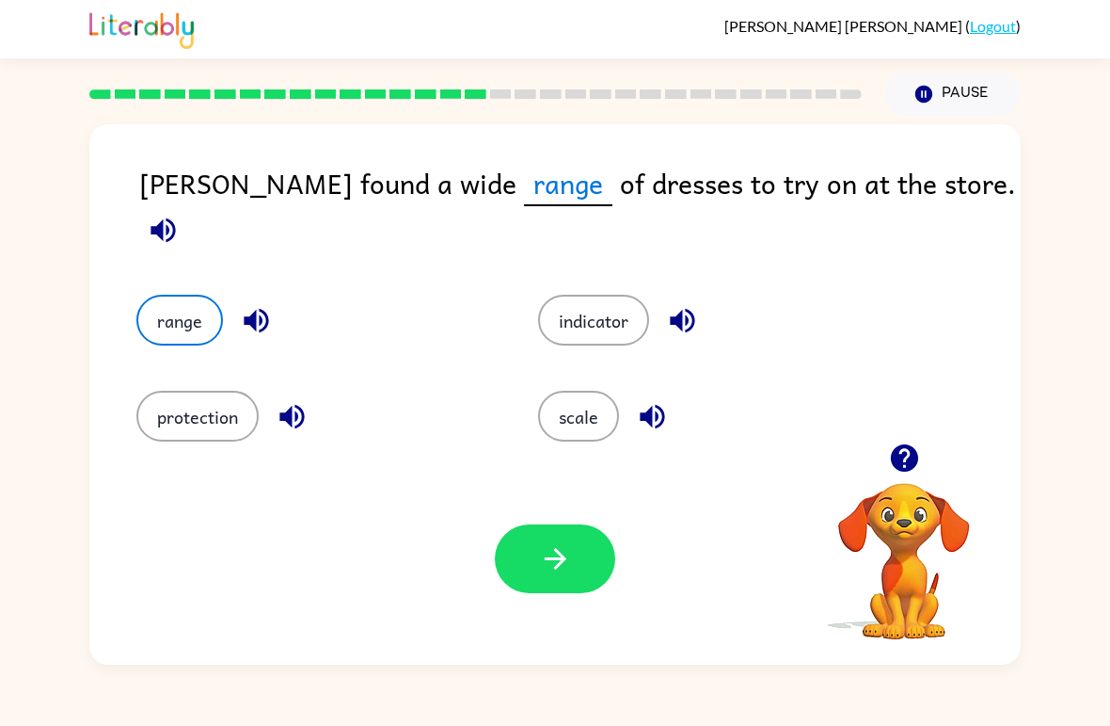
click at [551, 315] on button "indicator" at bounding box center [593, 320] width 111 height 51
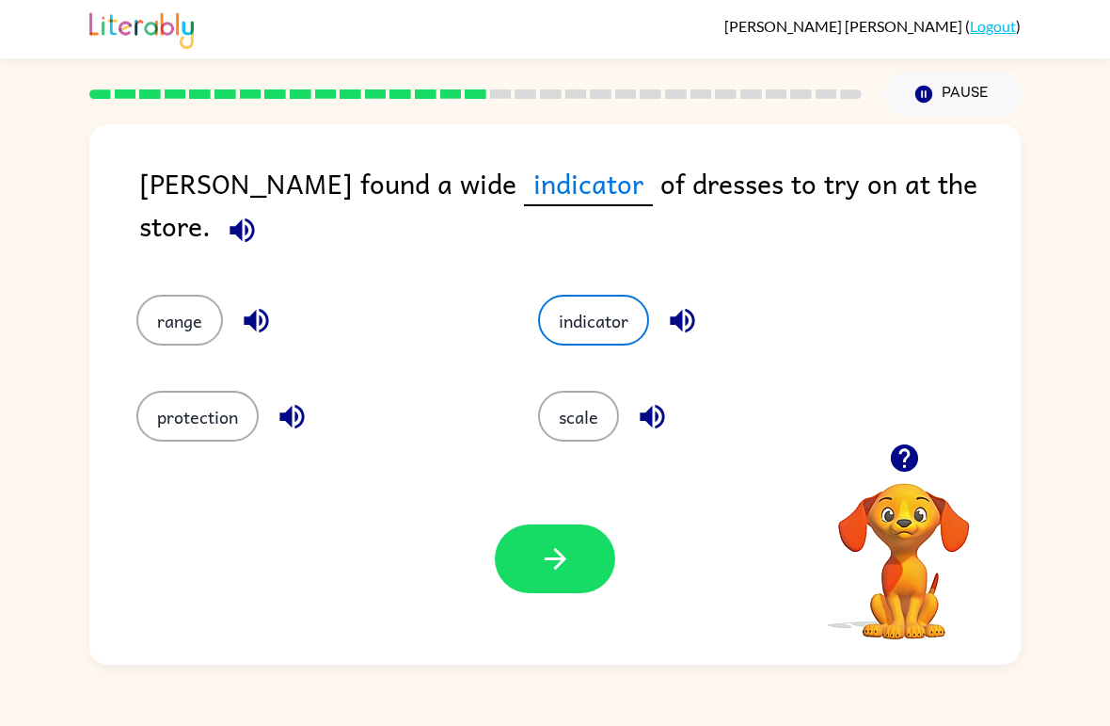
click at [259, 214] on icon "button" at bounding box center [242, 230] width 33 height 33
click at [544, 544] on icon "button" at bounding box center [555, 558] width 33 height 33
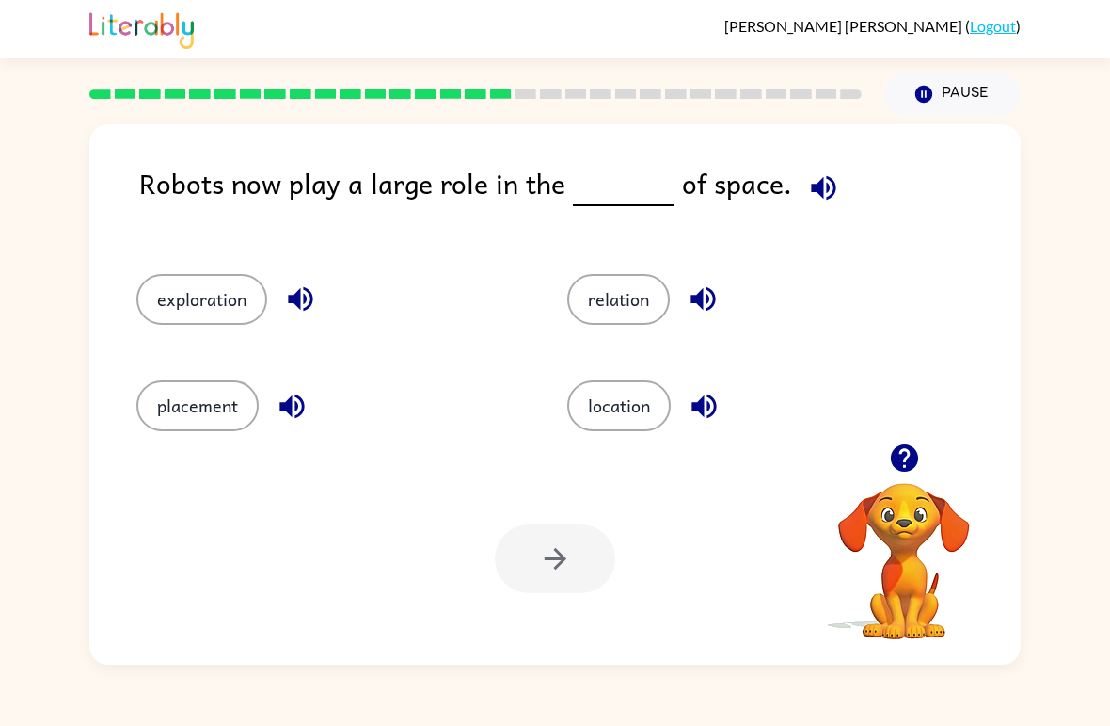
click at [636, 386] on button "location" at bounding box center [619, 405] width 104 height 51
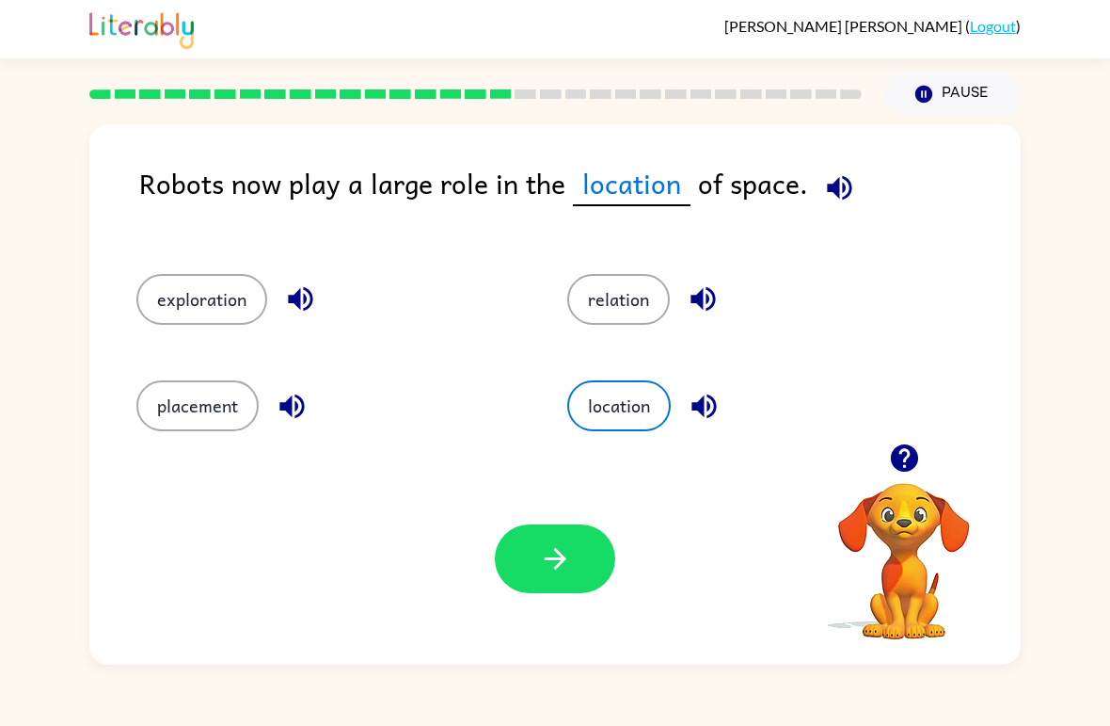
click at [555, 590] on button "button" at bounding box center [555, 558] width 120 height 69
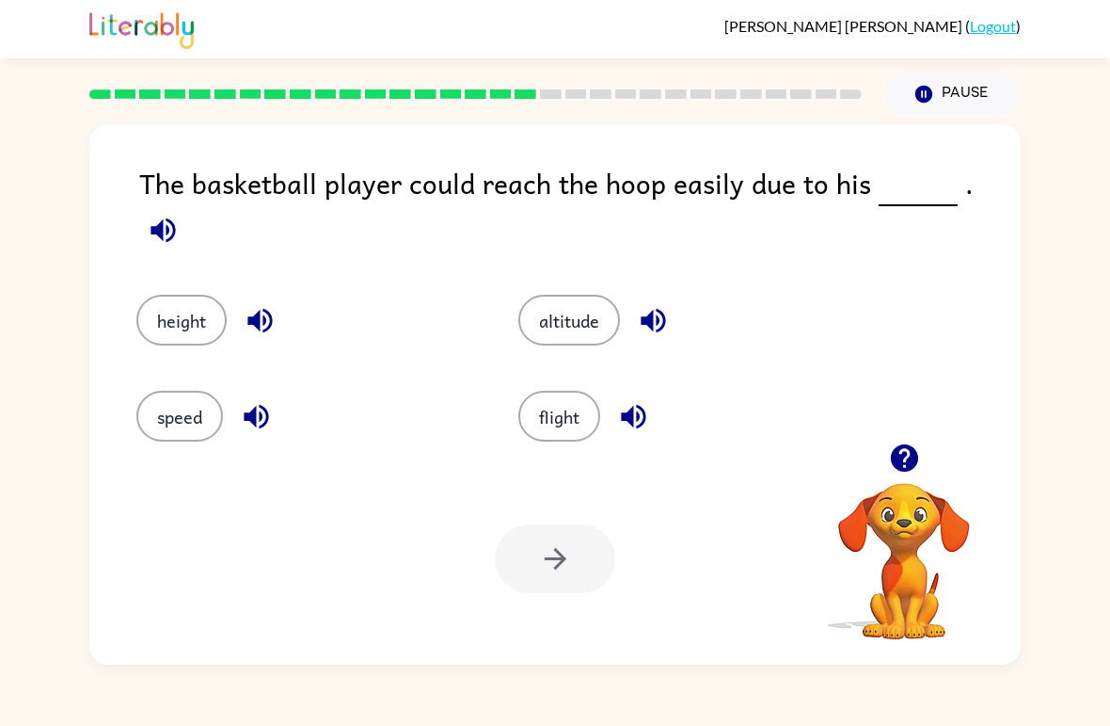
click at [196, 309] on button "height" at bounding box center [181, 320] width 90 height 51
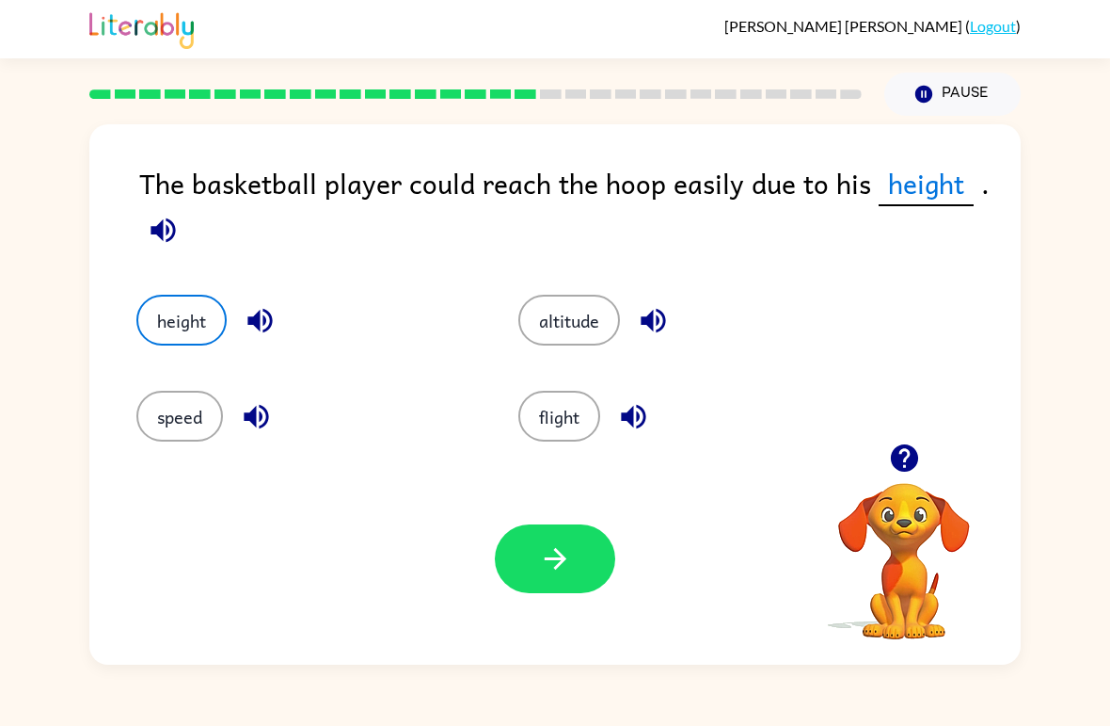
click at [555, 579] on button "button" at bounding box center [555, 558] width 120 height 69
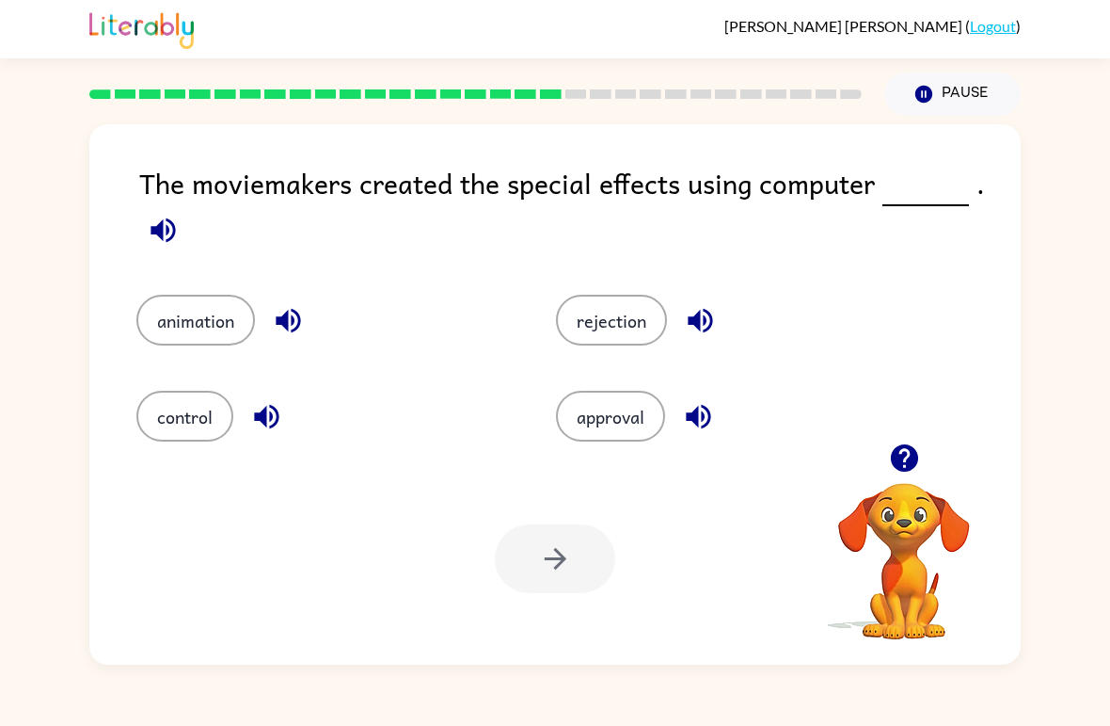
click at [172, 317] on button "animation" at bounding box center [195, 320] width 119 height 51
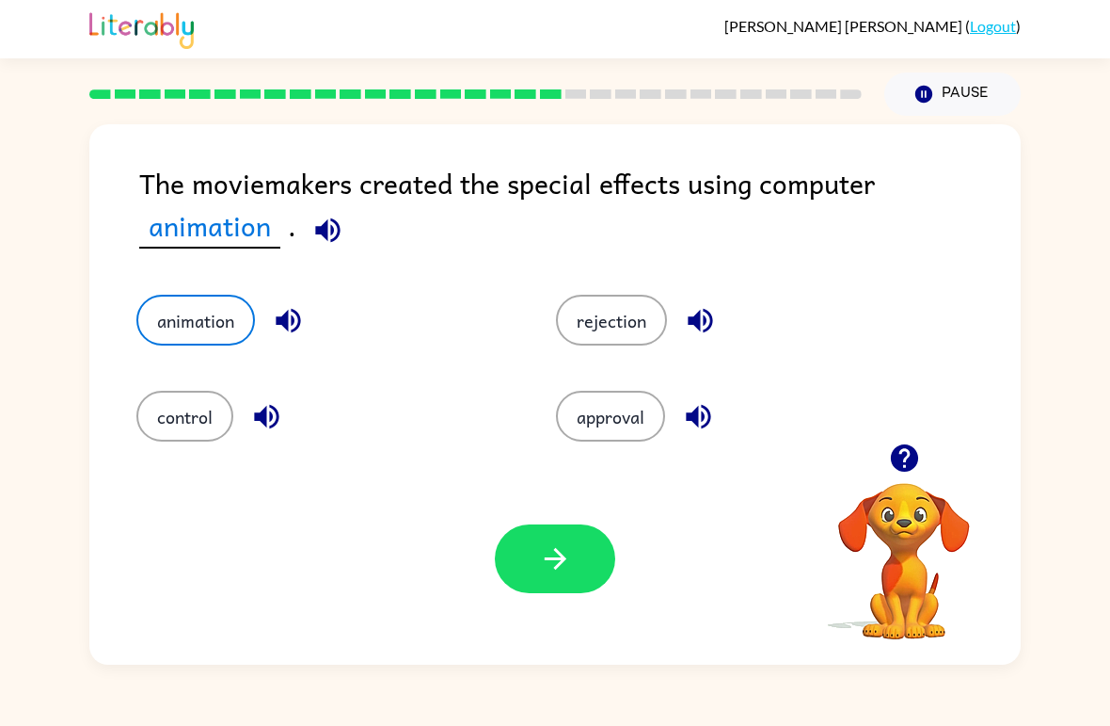
click at [533, 564] on button "button" at bounding box center [555, 558] width 120 height 69
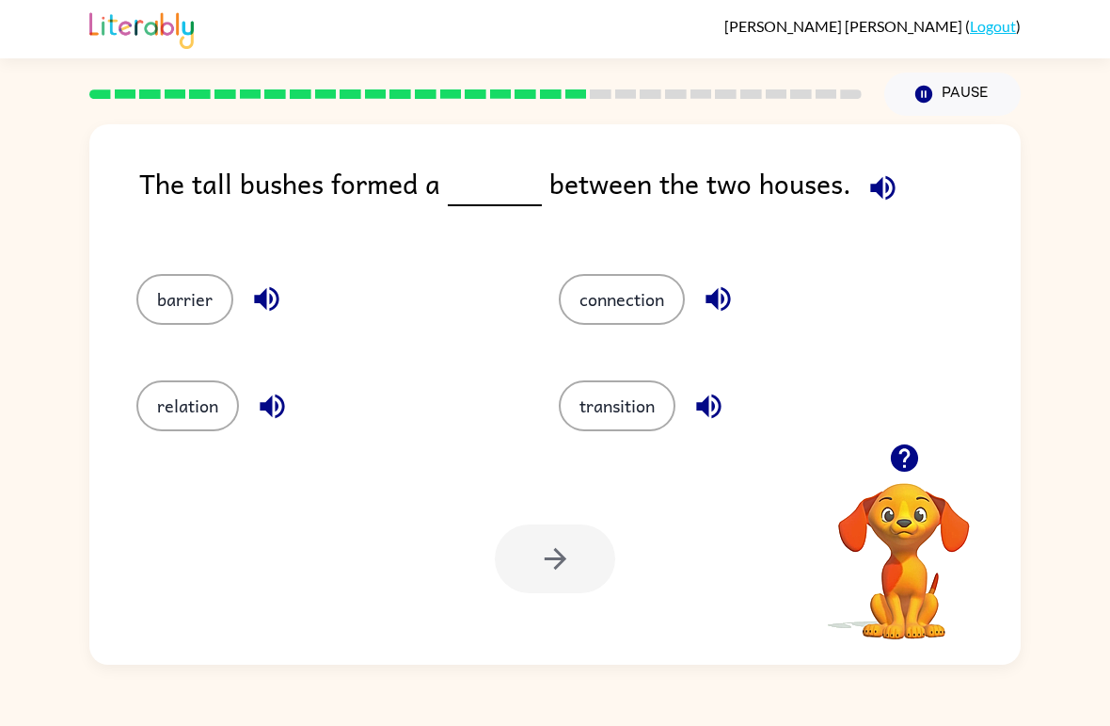
click at [573, 311] on button "connection" at bounding box center [622, 299] width 126 height 51
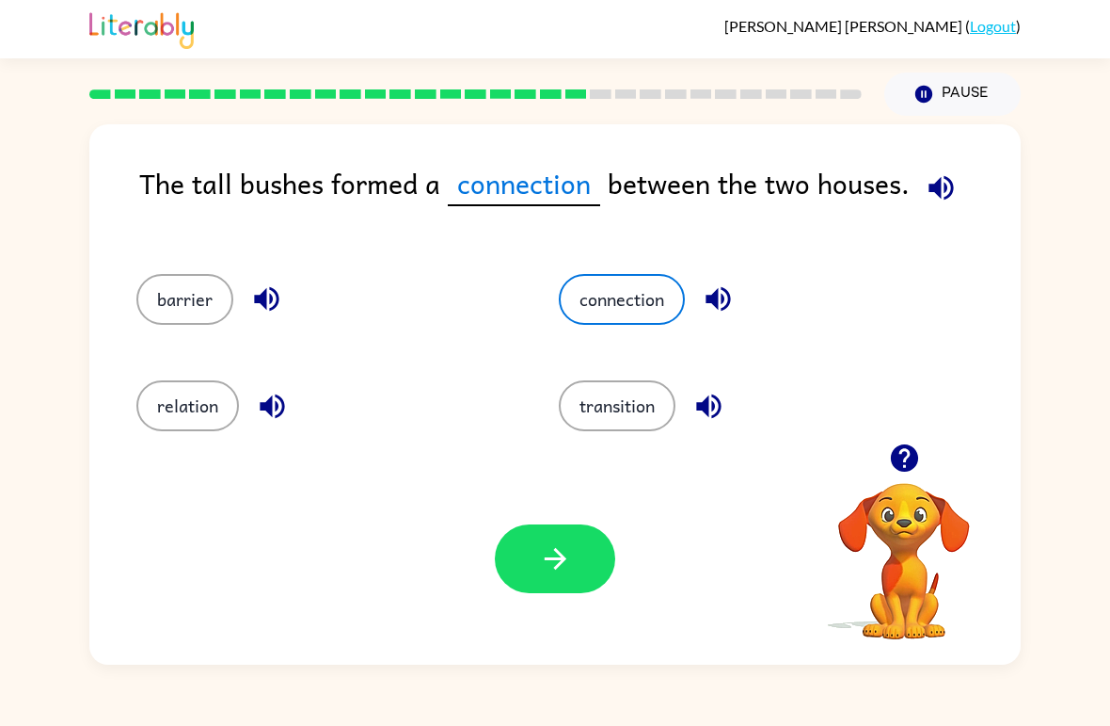
click at [530, 577] on button "button" at bounding box center [555, 558] width 120 height 69
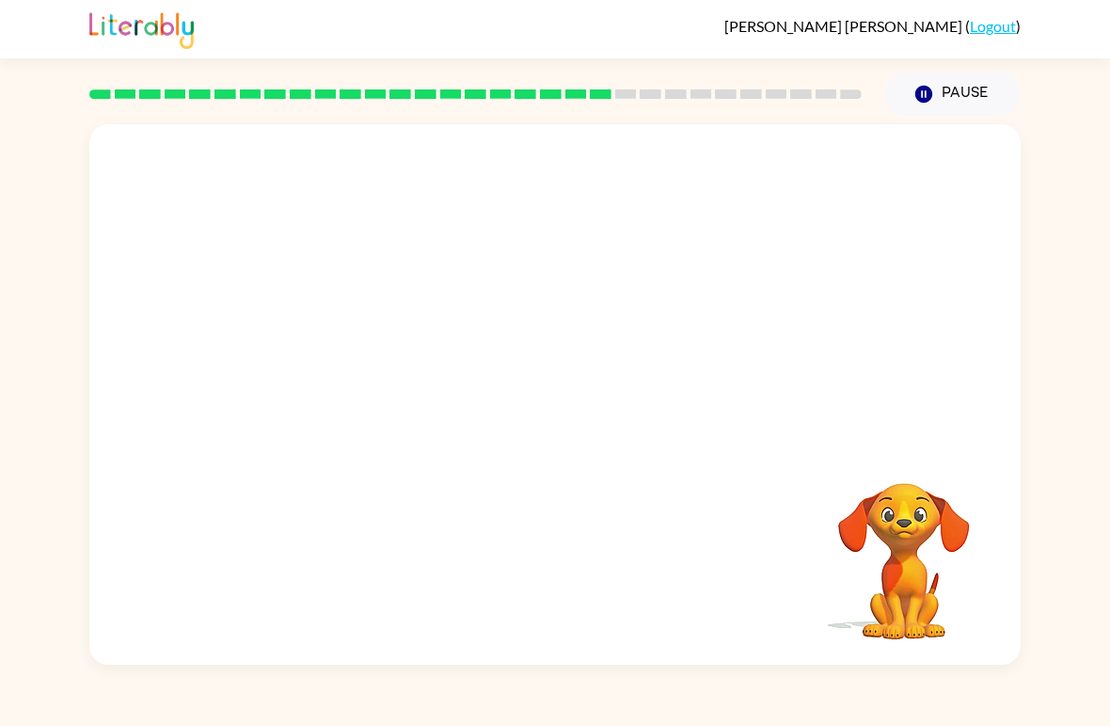
click at [366, 375] on video "Your browser must support playing .mp4 files to use Literably. Please try using…" at bounding box center [555, 283] width 932 height 319
click at [365, 375] on video "Your browser must support playing .mp4 files to use Literably. Please try using…" at bounding box center [555, 283] width 932 height 319
click at [373, 393] on video "Your browser must support playing .mp4 files to use Literably. Please try using…" at bounding box center [555, 283] width 932 height 319
click at [373, 392] on video "Your browser must support playing .mp4 files to use Literably. Please try using…" at bounding box center [555, 283] width 932 height 319
click at [366, 396] on video "Your browser must support playing .mp4 files to use Literably. Please try using…" at bounding box center [555, 283] width 932 height 319
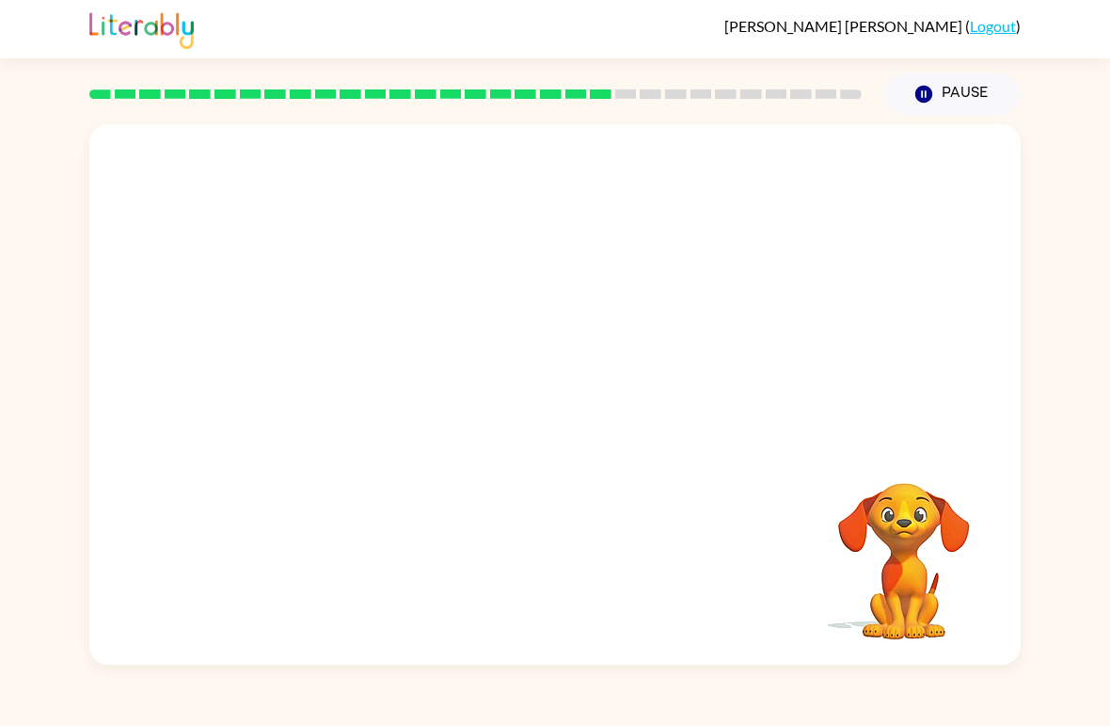
click at [391, 403] on video "Your browser must support playing .mp4 files to use Literably. Please try using…" at bounding box center [555, 283] width 932 height 319
click at [572, 405] on button "button" at bounding box center [555, 404] width 120 height 69
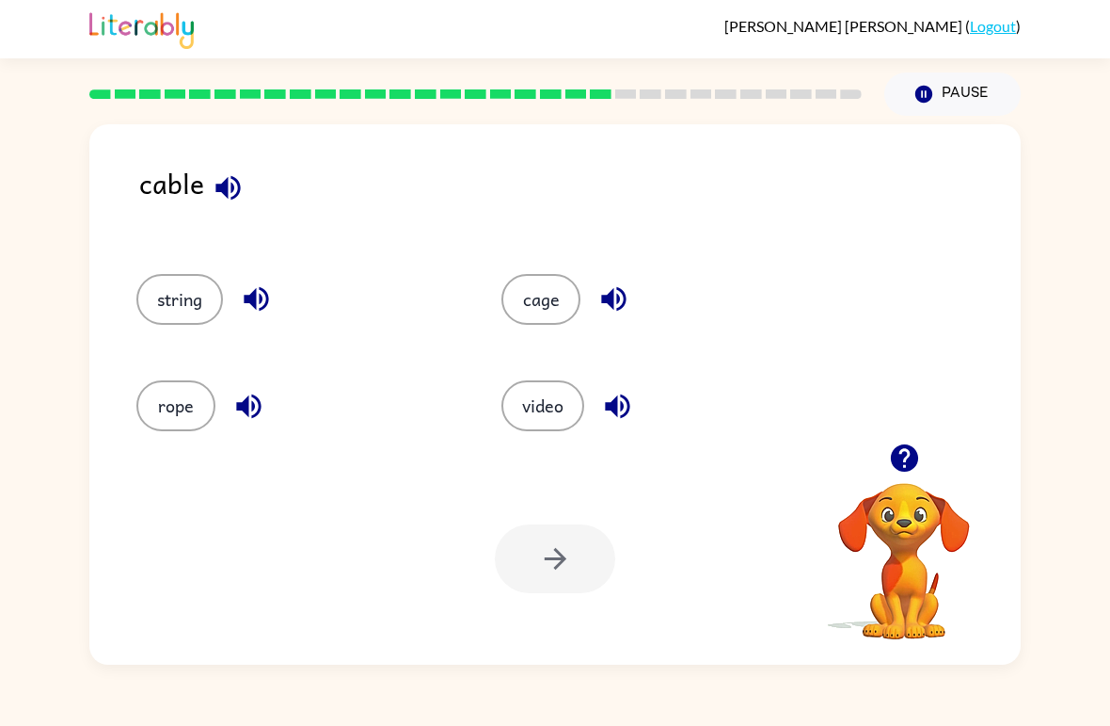
click at [224, 187] on icon "button" at bounding box center [227, 187] width 24 height 24
click at [229, 197] on icon "button" at bounding box center [228, 187] width 33 height 33
click at [215, 194] on icon "button" at bounding box center [228, 187] width 33 height 33
click at [247, 304] on icon "button" at bounding box center [256, 299] width 24 height 24
click at [166, 283] on button "string" at bounding box center [179, 299] width 87 height 51
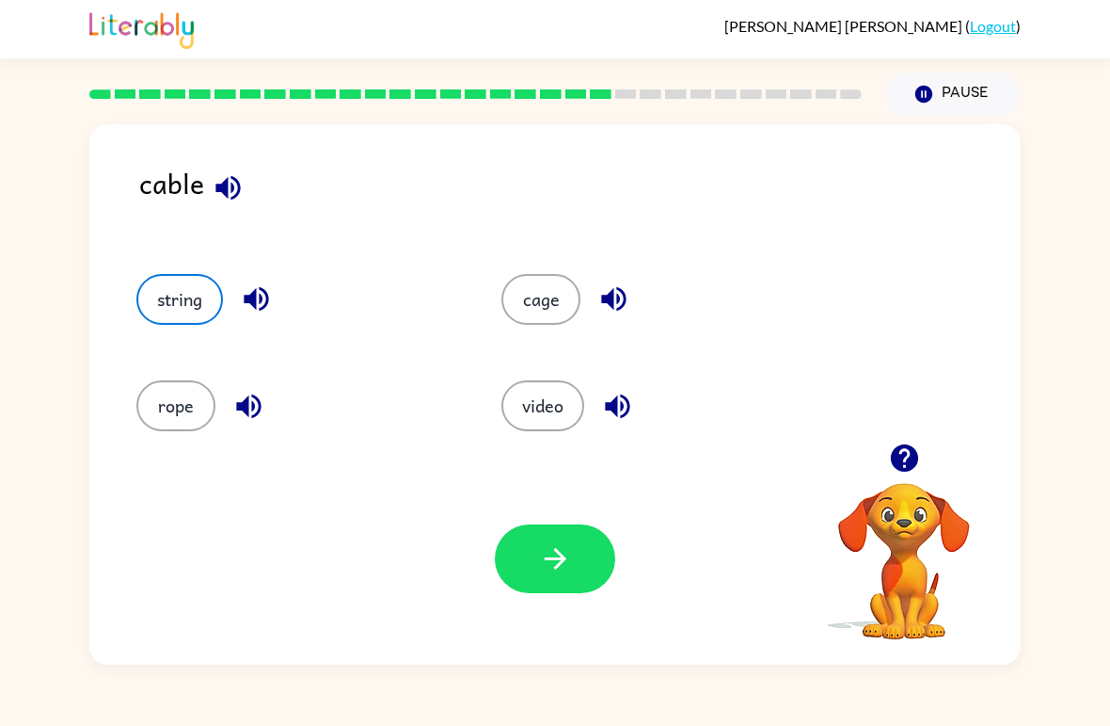
click at [587, 566] on button "button" at bounding box center [555, 558] width 120 height 69
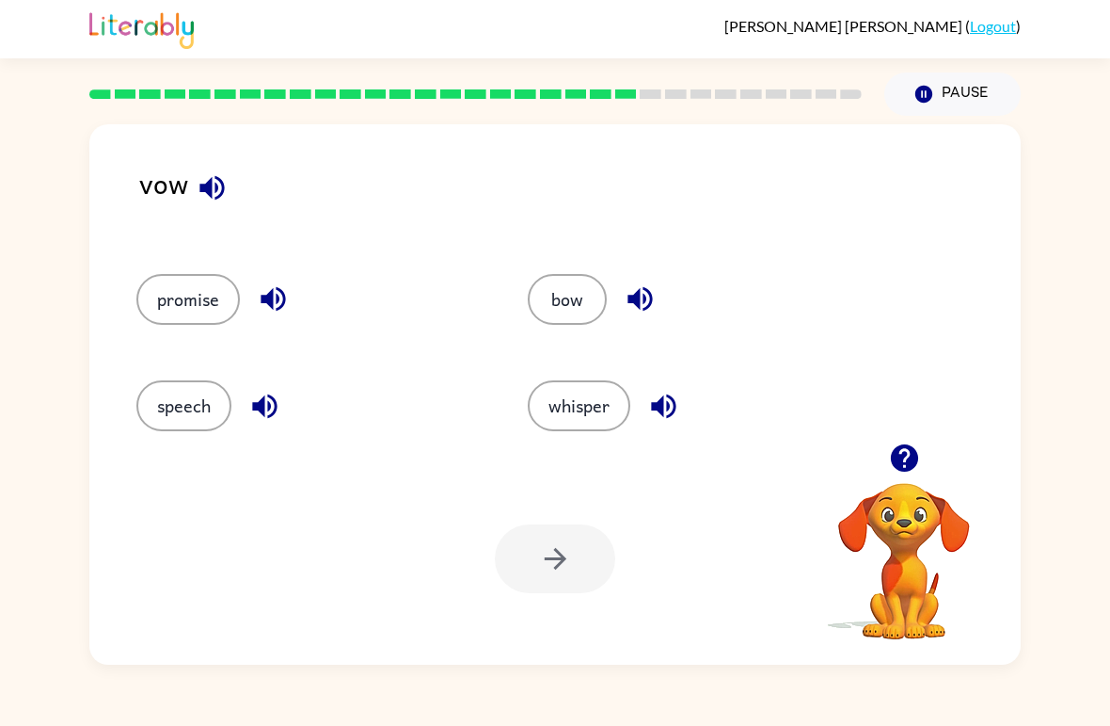
click at [906, 458] on icon "button" at bounding box center [904, 457] width 33 height 33
click at [909, 451] on icon "button" at bounding box center [903, 457] width 27 height 27
click at [905, 463] on icon "button" at bounding box center [903, 457] width 27 height 27
click at [549, 312] on button "bow" at bounding box center [567, 299] width 79 height 51
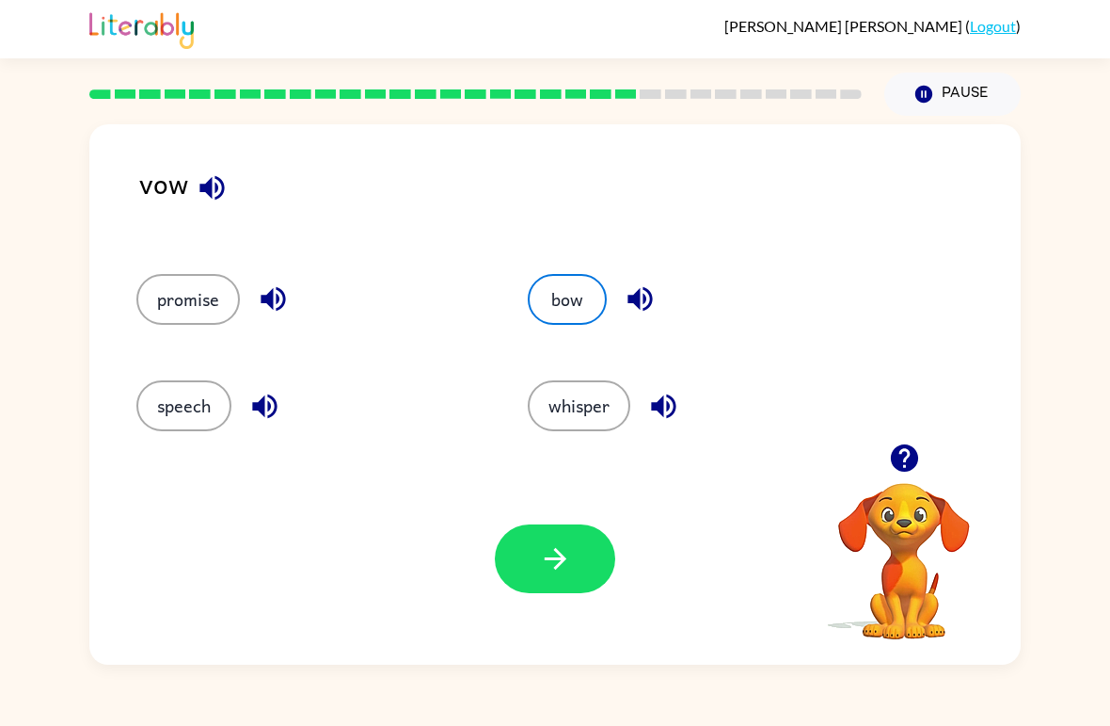
click at [560, 546] on icon "button" at bounding box center [555, 558] width 33 height 33
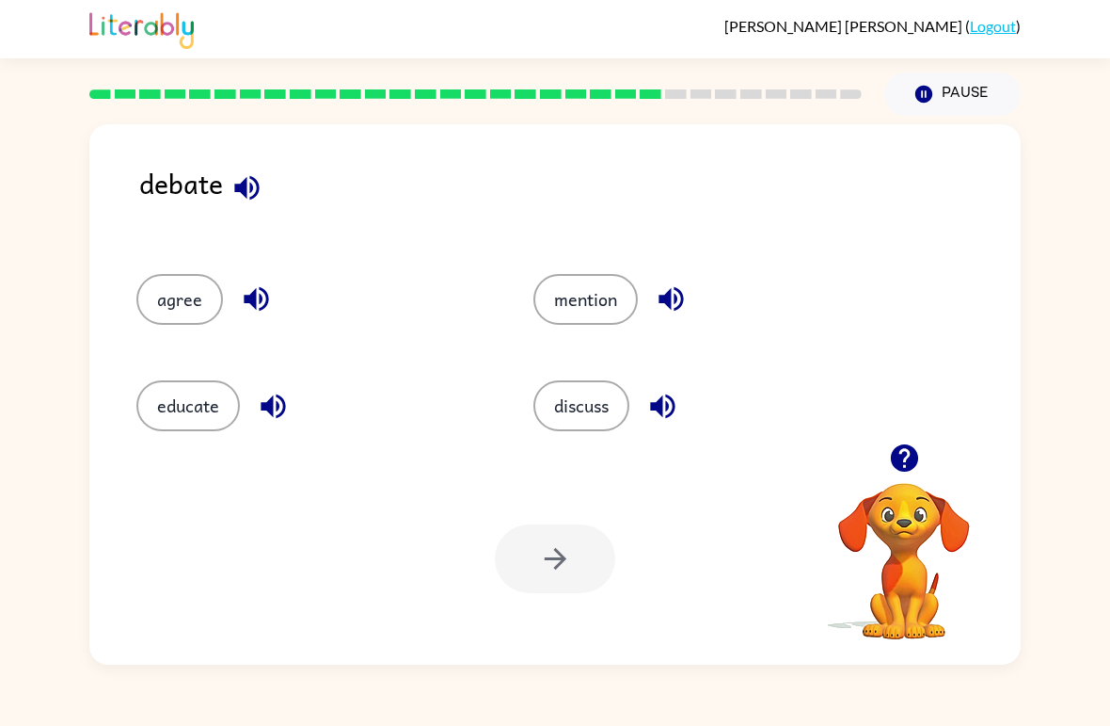
click at [221, 455] on div "Your browser must support playing .mp4 files to use Literably. Please try using…" at bounding box center [555, 559] width 932 height 212
click at [220, 405] on button "educate" at bounding box center [188, 405] width 104 height 51
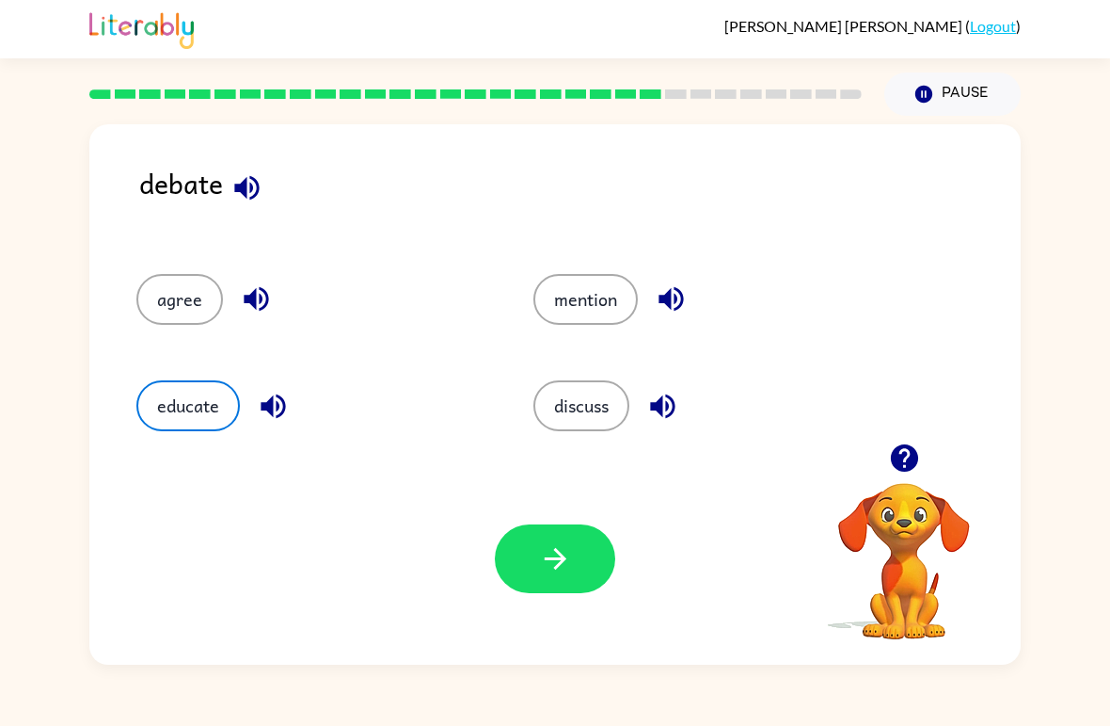
click at [563, 528] on button "button" at bounding box center [555, 558] width 120 height 69
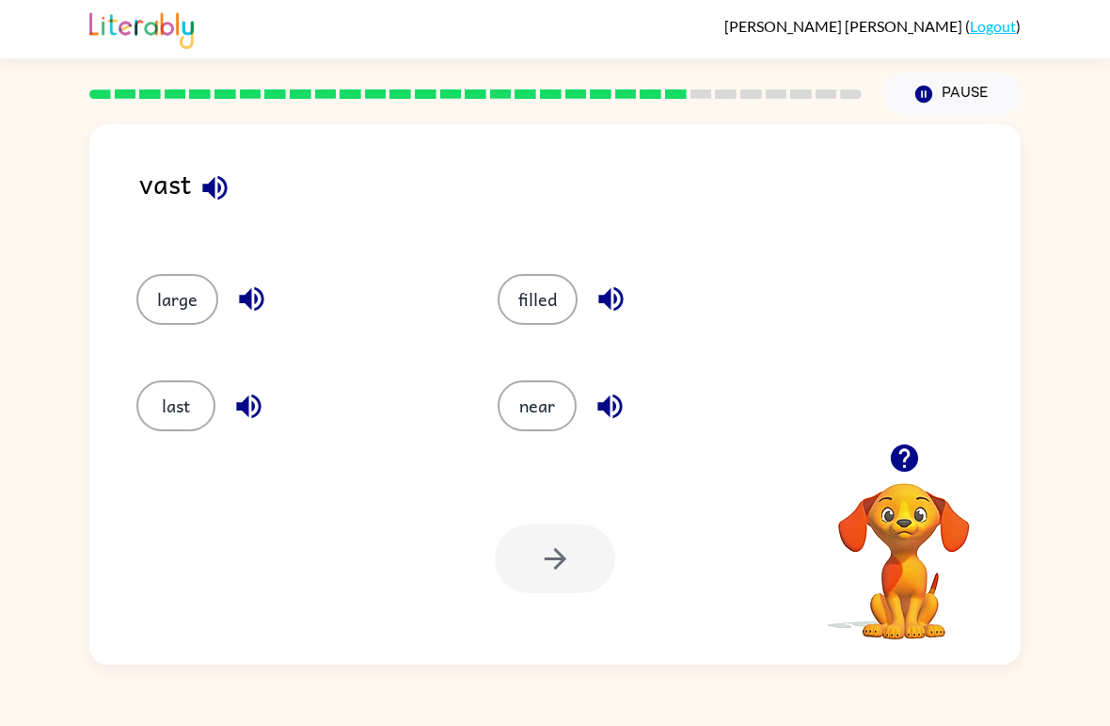
click at [537, 423] on button "near" at bounding box center [537, 405] width 79 height 51
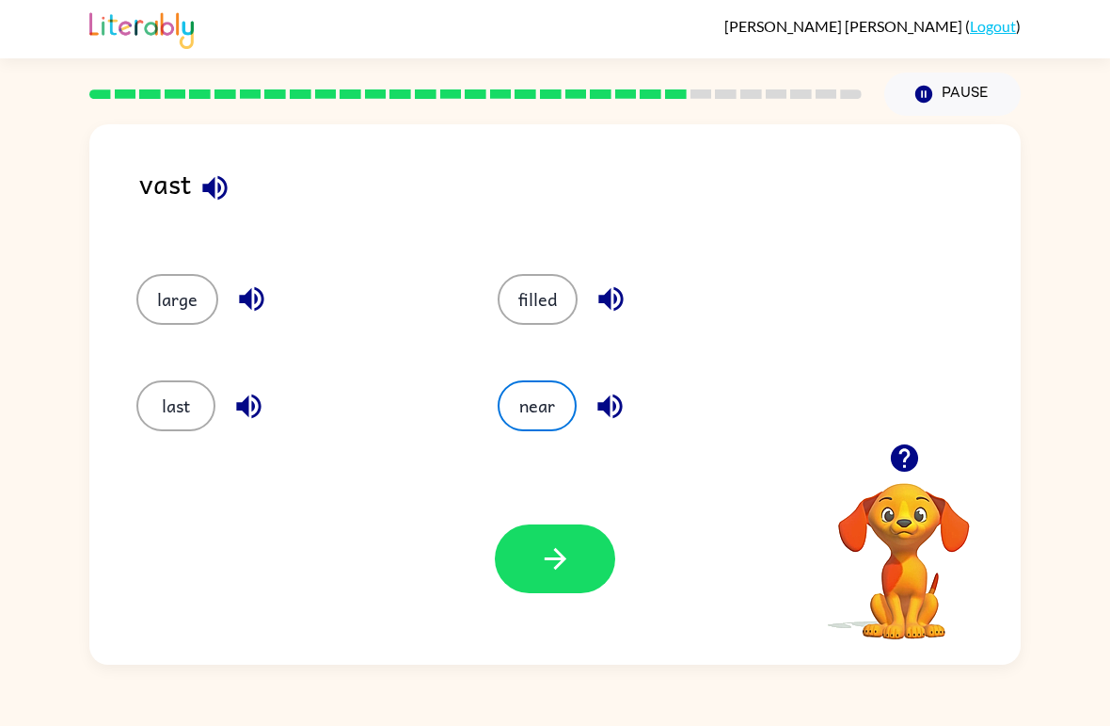
click at [155, 413] on button "last" at bounding box center [175, 405] width 79 height 51
click at [533, 545] on button "button" at bounding box center [555, 558] width 120 height 69
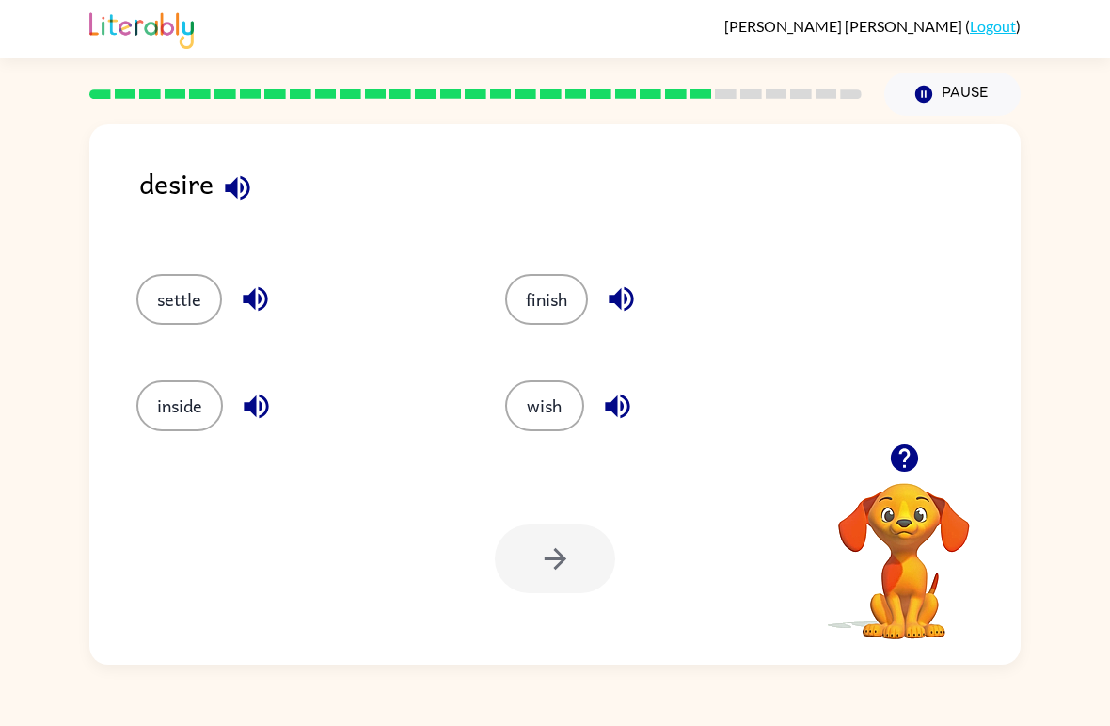
click at [533, 311] on button "finish" at bounding box center [546, 299] width 83 height 51
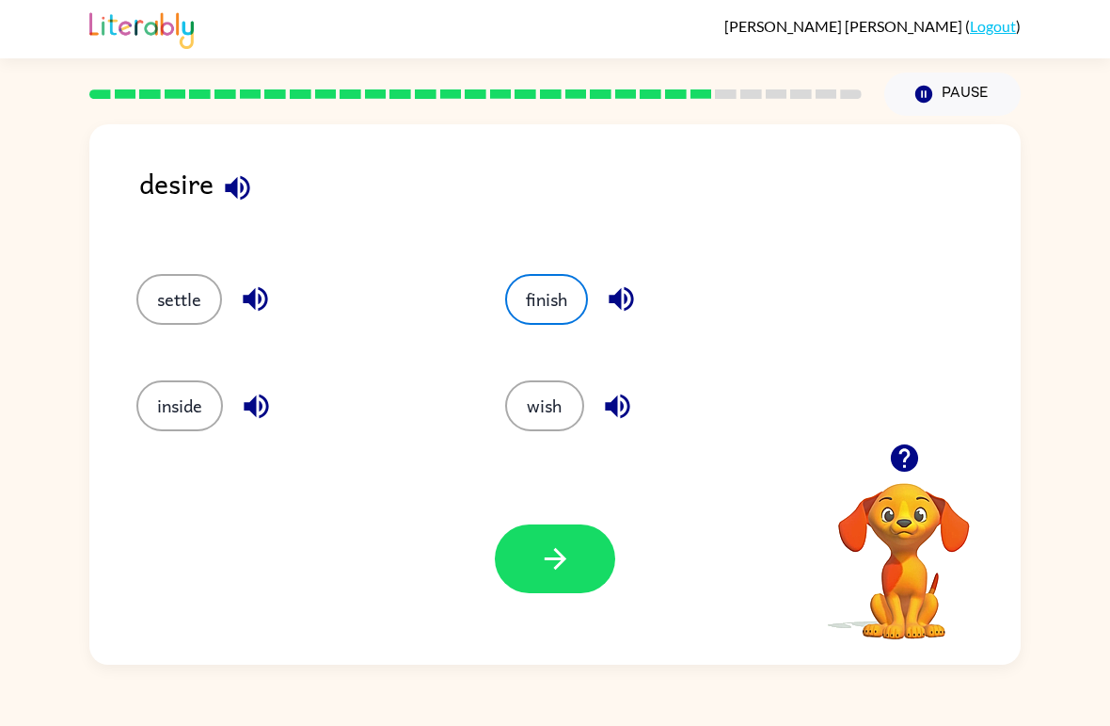
click at [547, 579] on button "button" at bounding box center [555, 558] width 120 height 69
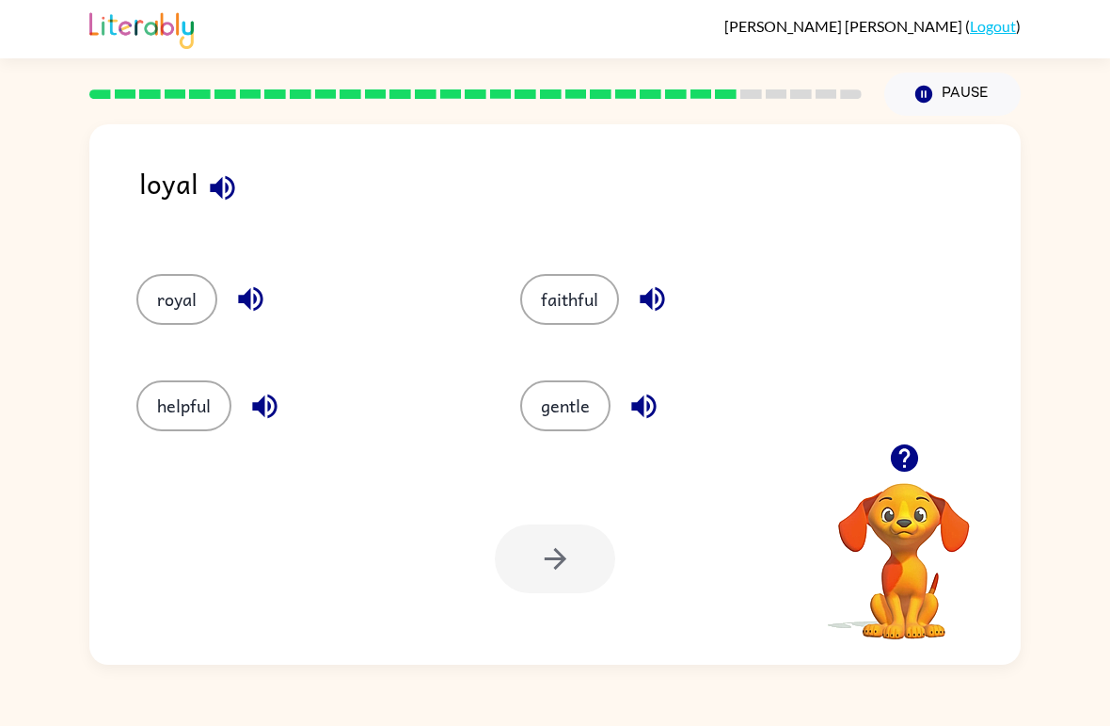
click at [906, 478] on button "button" at bounding box center [905, 458] width 48 height 48
click at [169, 338] on div "royal" at bounding box center [293, 291] width 384 height 106
click at [168, 338] on div "royal" at bounding box center [293, 291] width 384 height 106
click at [214, 300] on button "royal" at bounding box center [176, 299] width 81 height 51
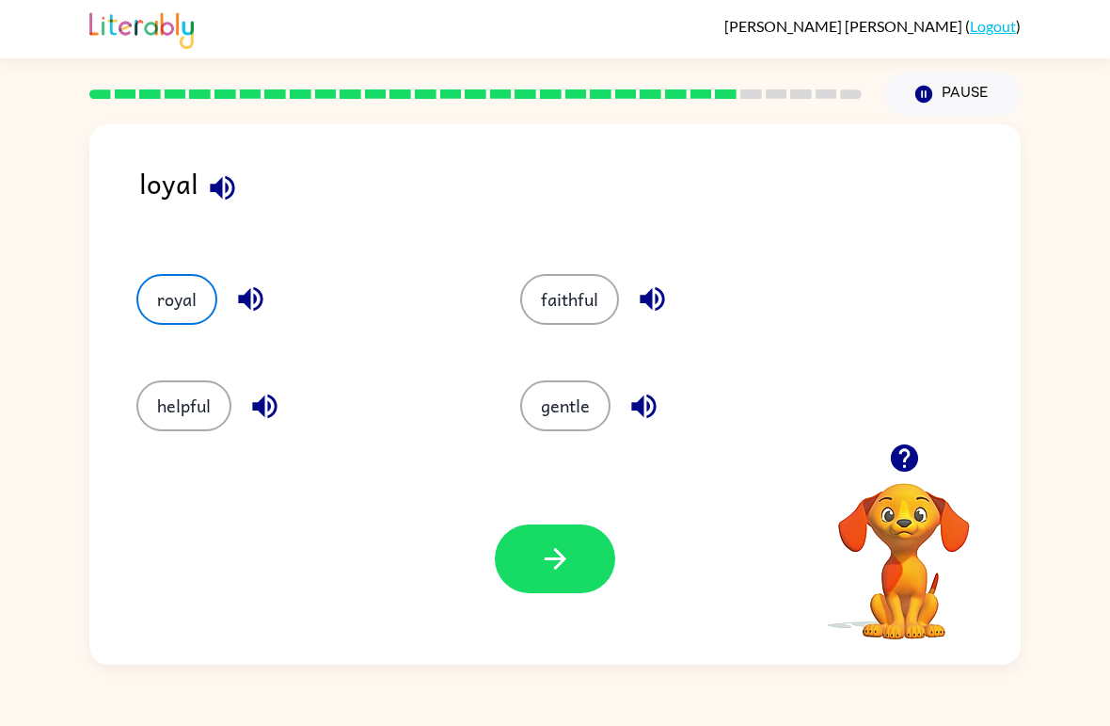
click at [162, 291] on button "royal" at bounding box center [176, 299] width 81 height 51
click at [530, 525] on button "button" at bounding box center [555, 558] width 120 height 69
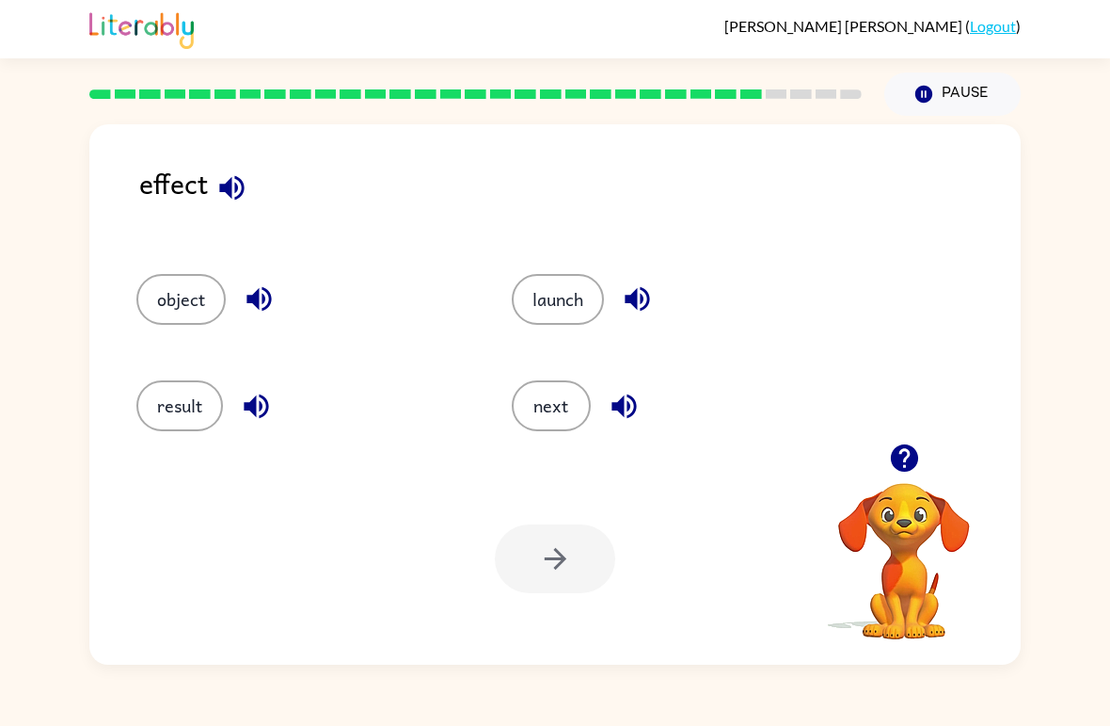
click at [547, 291] on button "launch" at bounding box center [558, 299] width 92 height 51
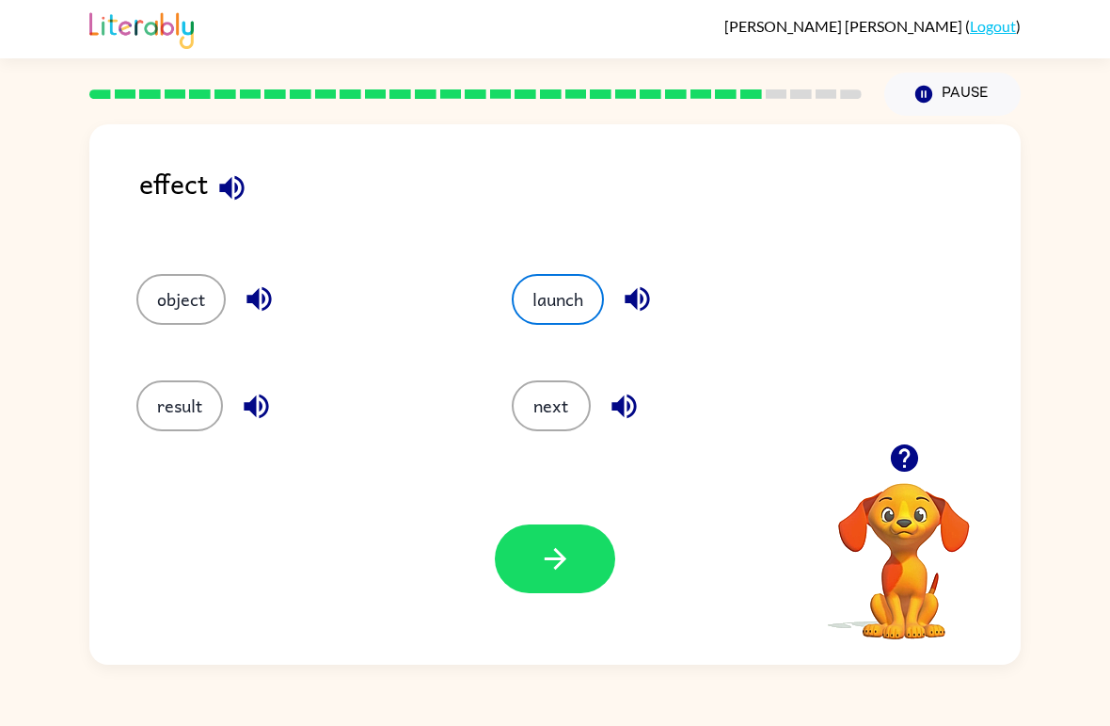
click at [523, 553] on button "button" at bounding box center [555, 558] width 120 height 69
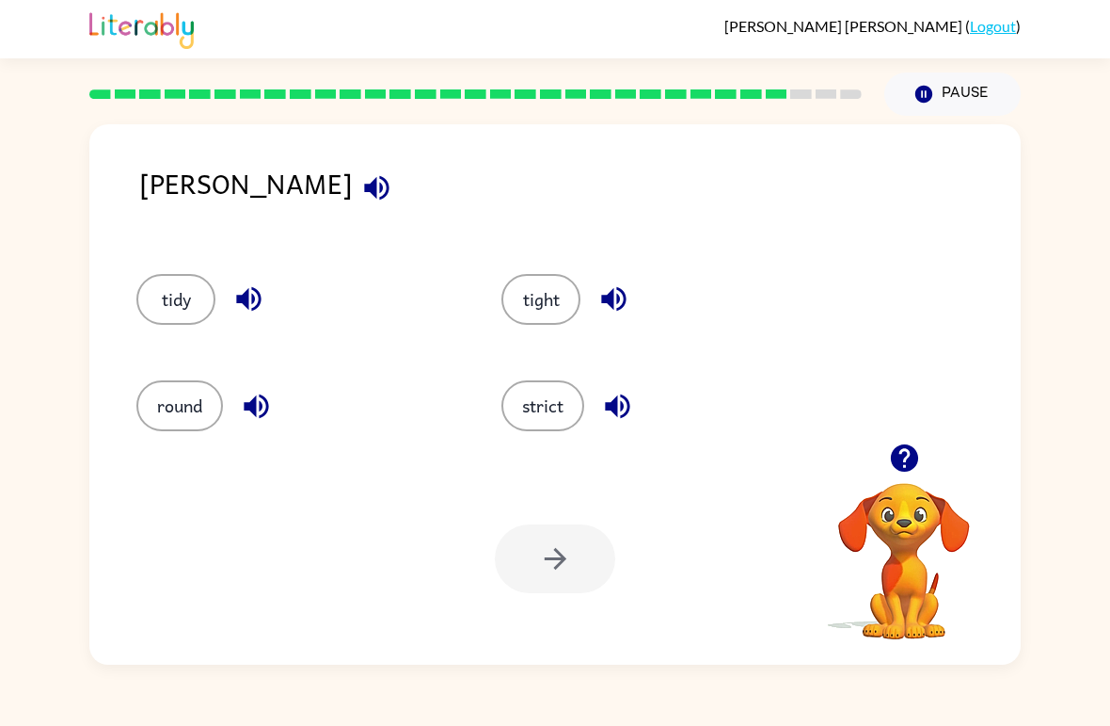
click at [546, 307] on button "tight" at bounding box center [541, 299] width 79 height 51
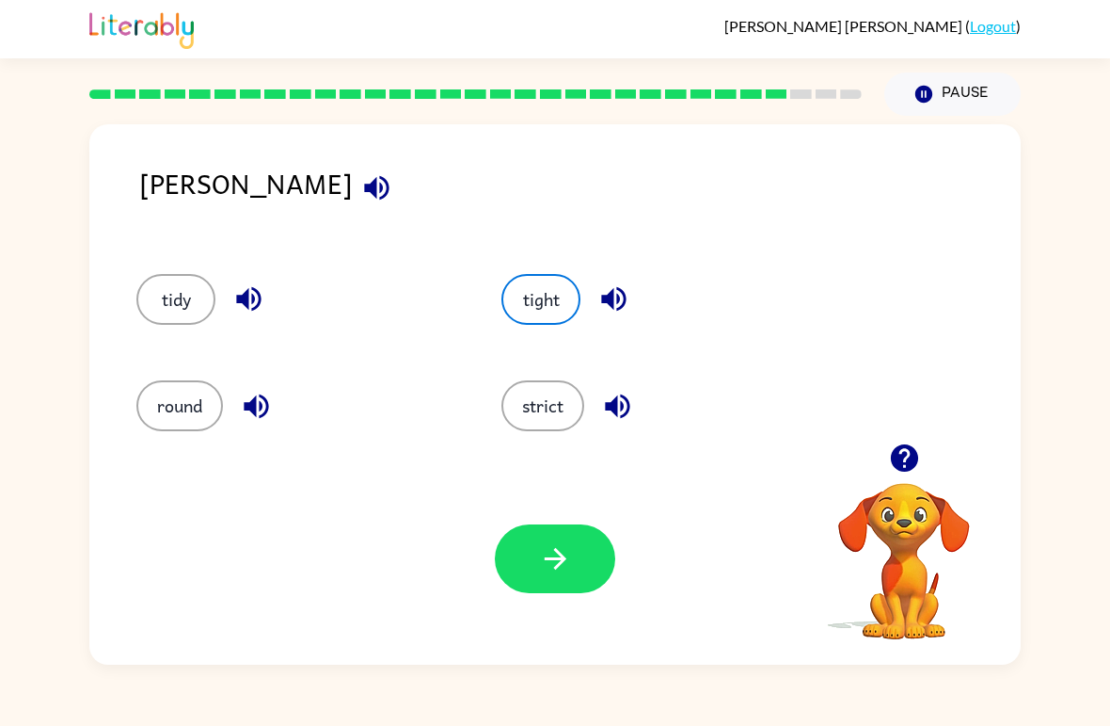
click at [556, 299] on button "tight" at bounding box center [541, 299] width 79 height 51
click at [559, 570] on icon "button" at bounding box center [555, 558] width 33 height 33
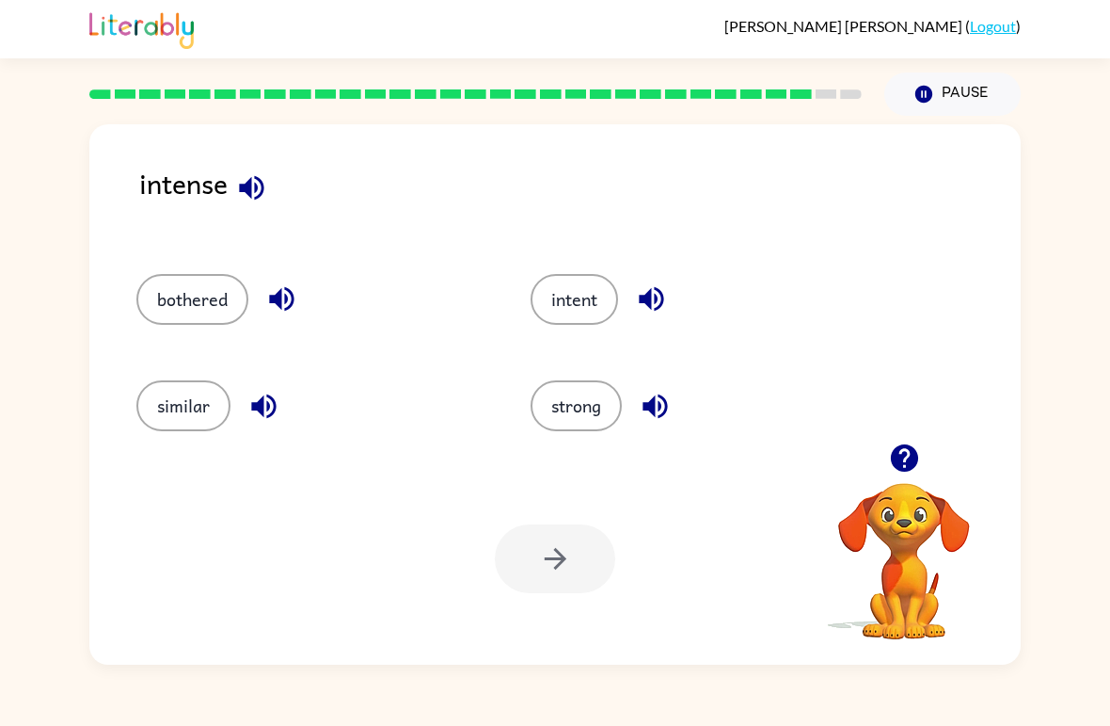
click at [569, 309] on button "intent" at bounding box center [575, 299] width 88 height 51
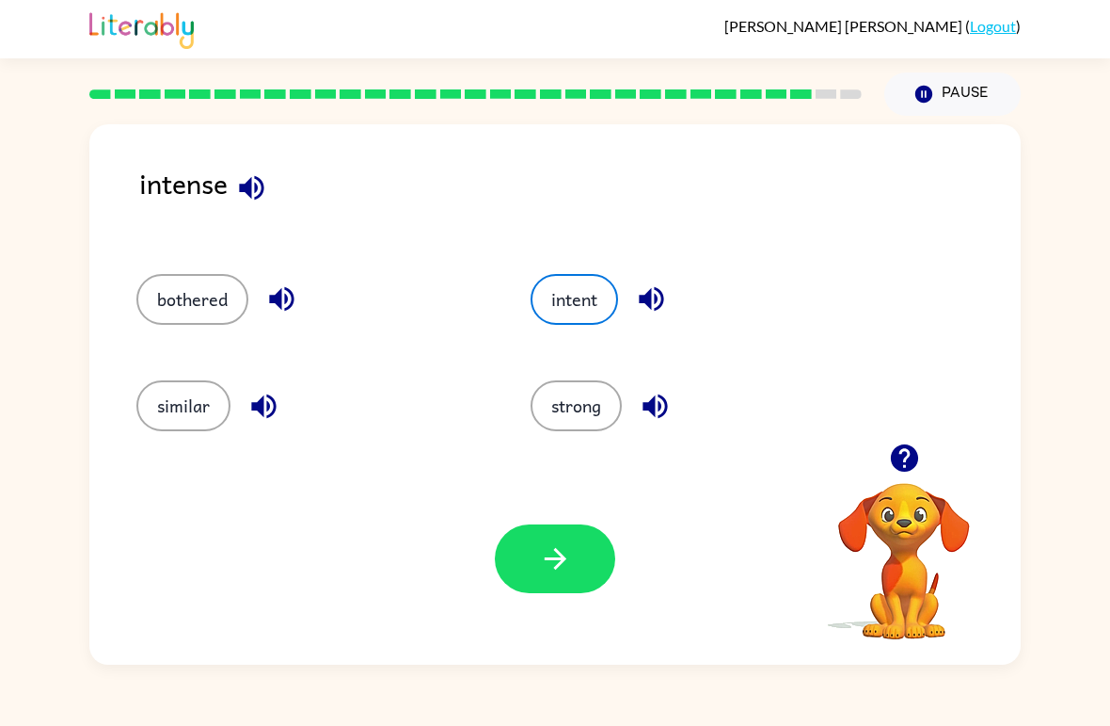
click at [509, 574] on button "button" at bounding box center [555, 558] width 120 height 69
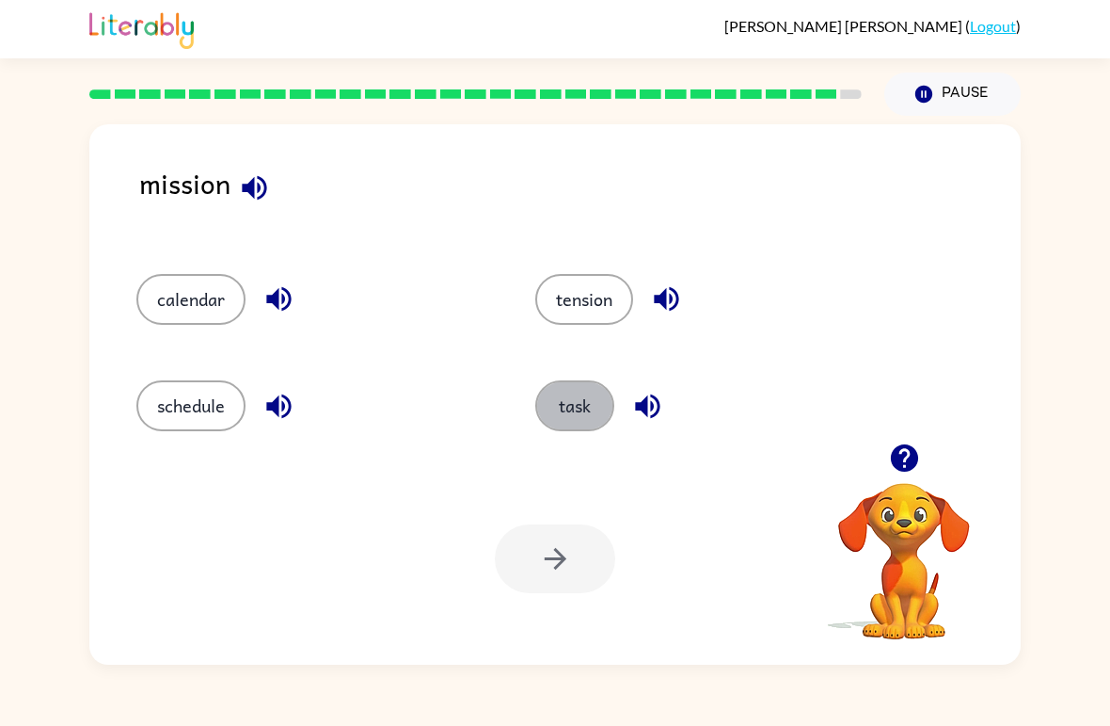
click at [587, 410] on button "task" at bounding box center [574, 405] width 79 height 51
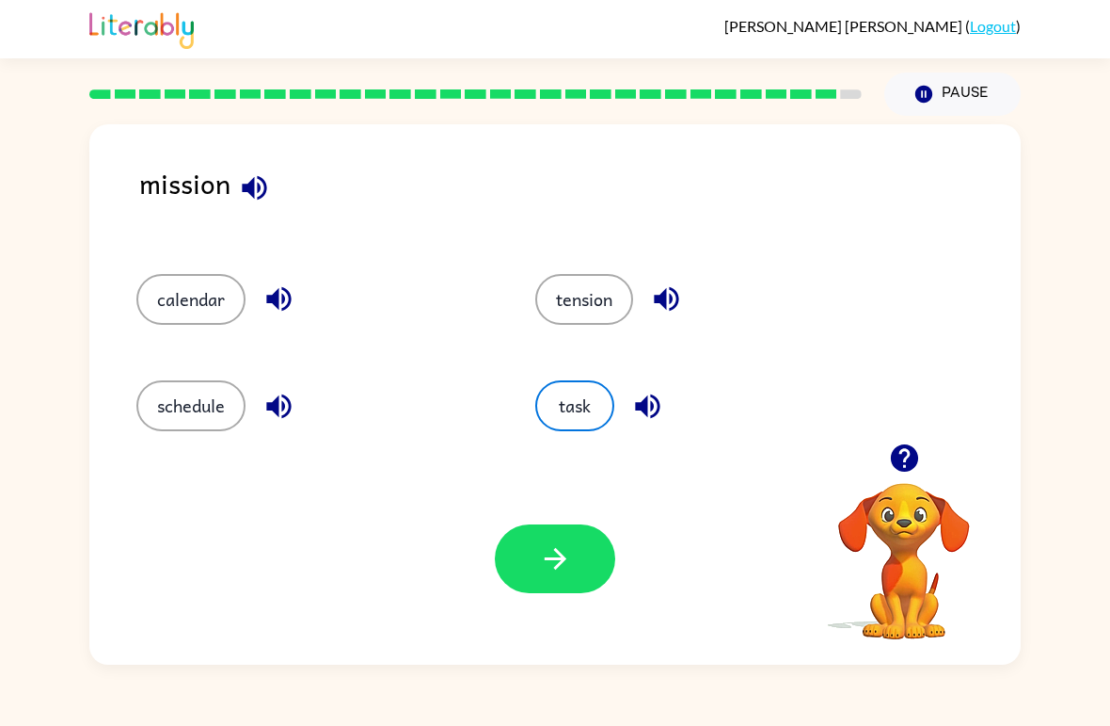
click at [558, 549] on icon "button" at bounding box center [555, 558] width 33 height 33
